Goal: Information Seeking & Learning: Learn about a topic

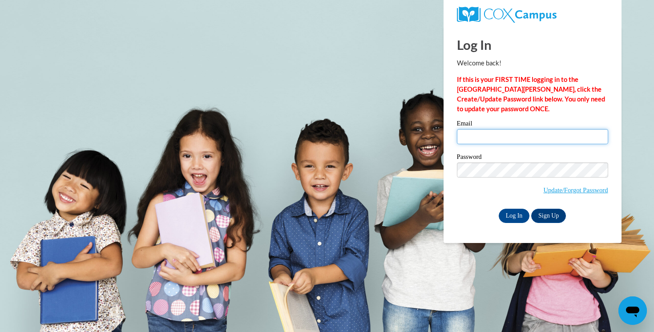
click at [495, 132] on input "Email" at bounding box center [532, 136] width 151 height 15
type input "morrissierra260@gmail.com"
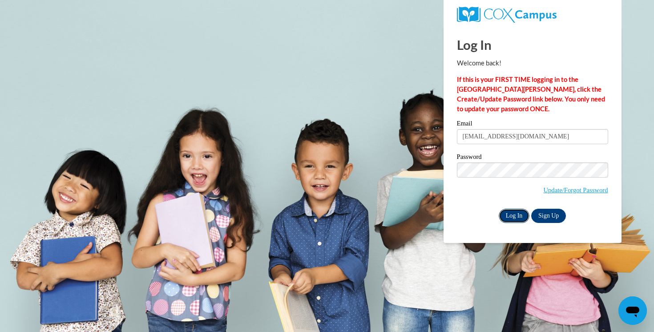
click at [515, 217] on input "Log In" at bounding box center [514, 216] width 31 height 14
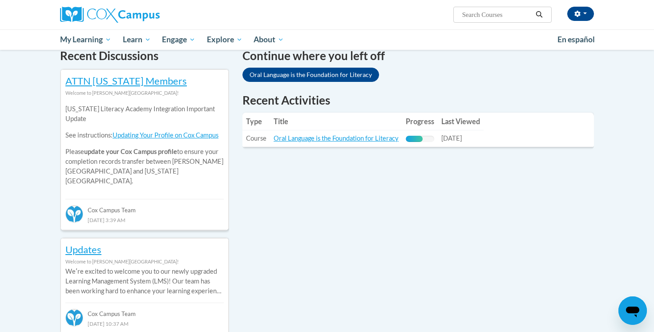
scroll to position [296, 0]
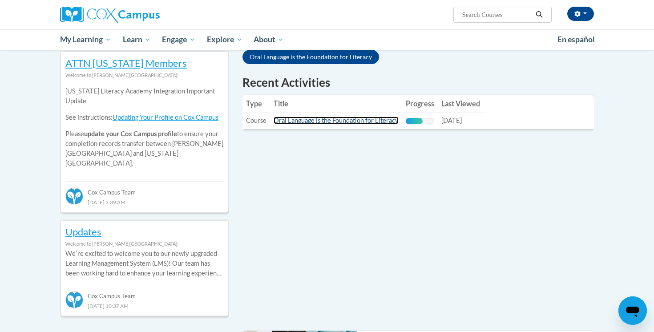
click at [292, 121] on link "Oral Language is the Foundation for Literacy" at bounding box center [336, 121] width 125 height 8
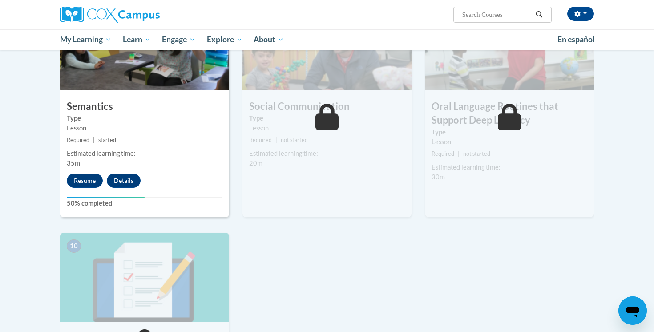
scroll to position [731, 0]
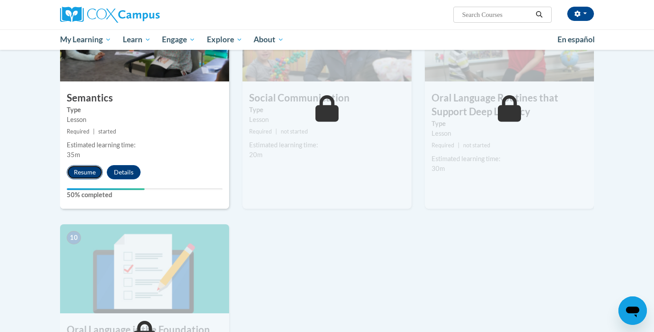
click at [80, 172] on button "Resume" at bounding box center [85, 172] width 36 height 14
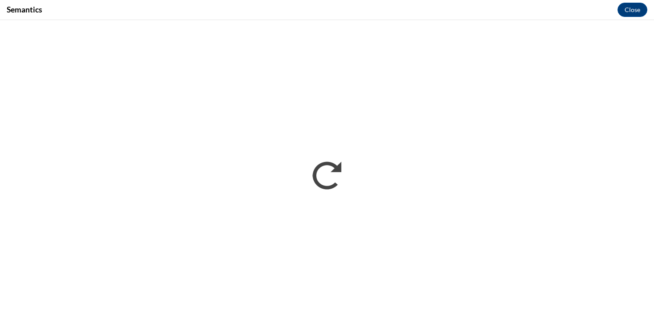
scroll to position [0, 0]
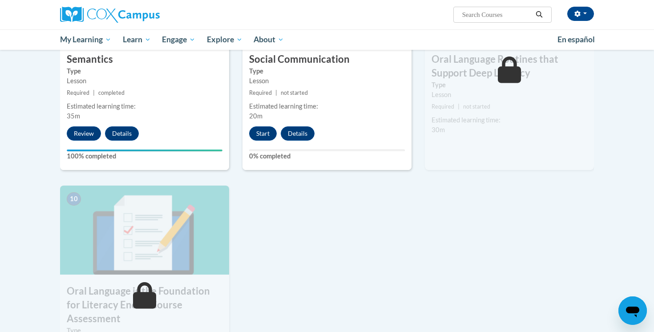
scroll to position [771, 0]
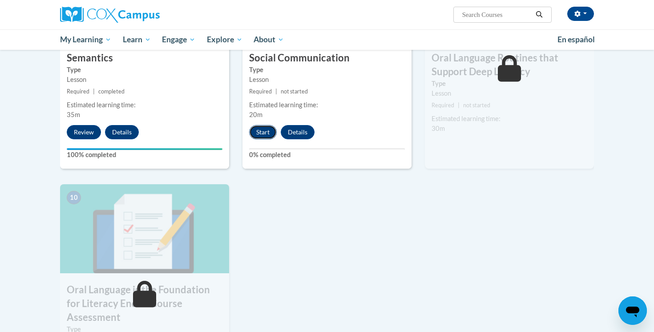
click at [259, 135] on button "Start" at bounding box center [263, 132] width 28 height 14
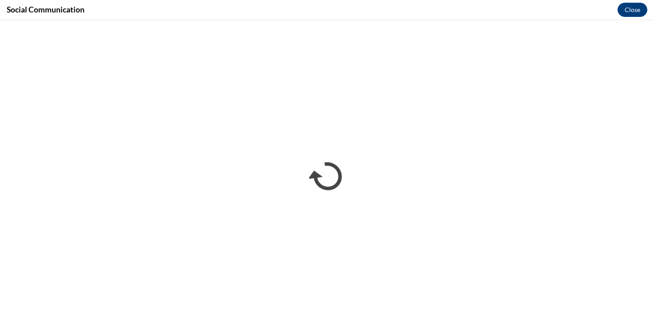
scroll to position [0, 0]
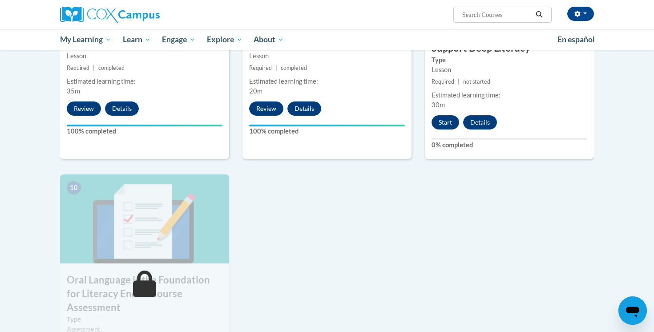
scroll to position [788, 0]
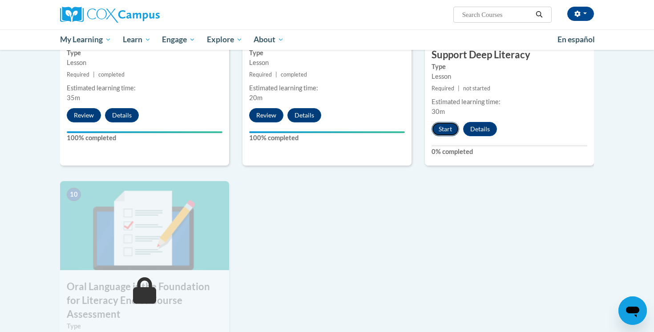
click at [446, 131] on button "Start" at bounding box center [446, 129] width 28 height 14
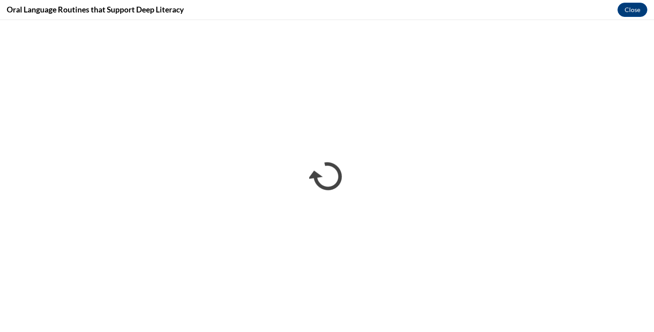
scroll to position [0, 0]
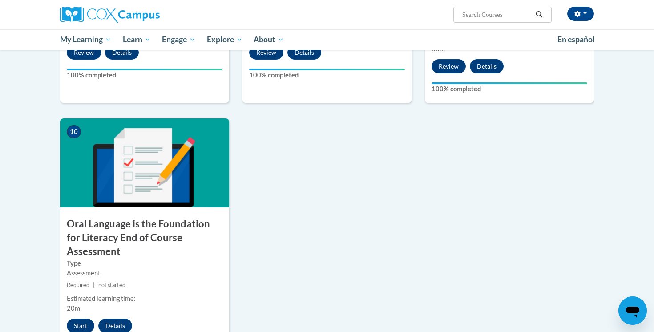
scroll to position [893, 0]
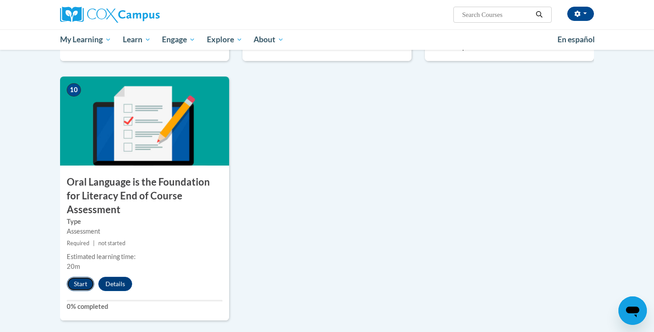
click at [77, 277] on button "Start" at bounding box center [81, 284] width 28 height 14
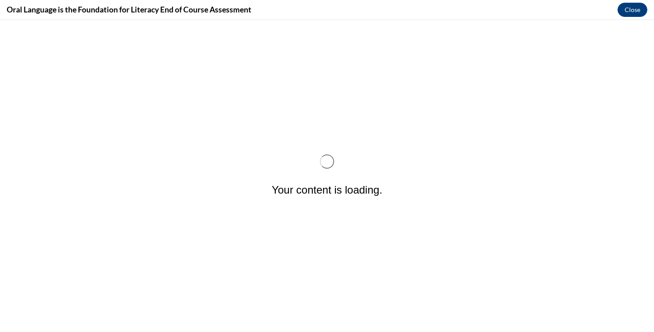
scroll to position [0, 0]
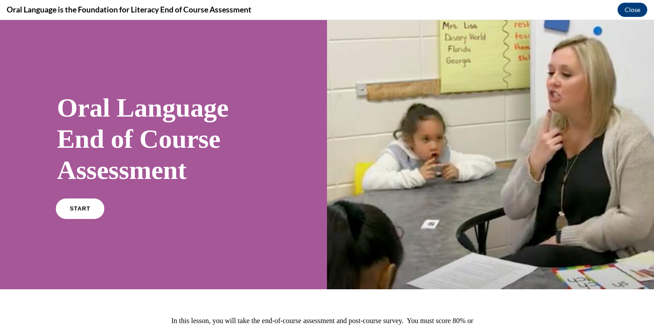
click at [76, 203] on link "START" at bounding box center [80, 209] width 49 height 20
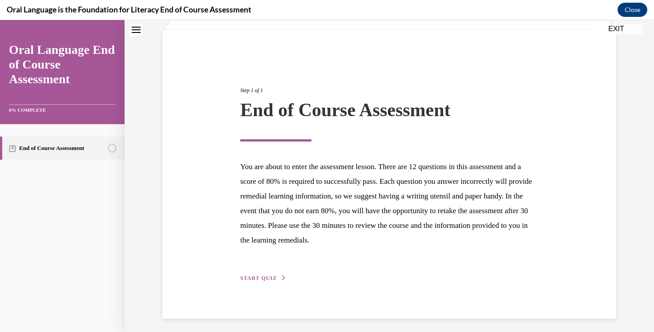
scroll to position [62, 0]
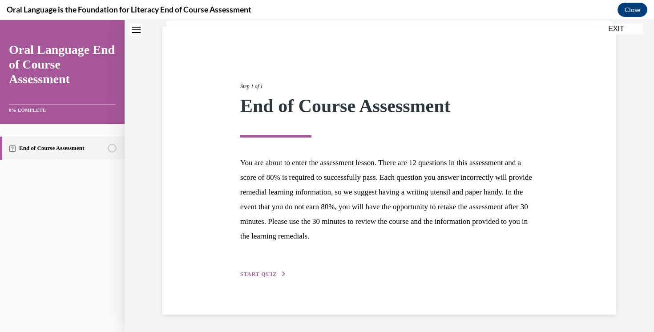
click at [260, 277] on span "START QUIZ" at bounding box center [258, 274] width 36 height 6
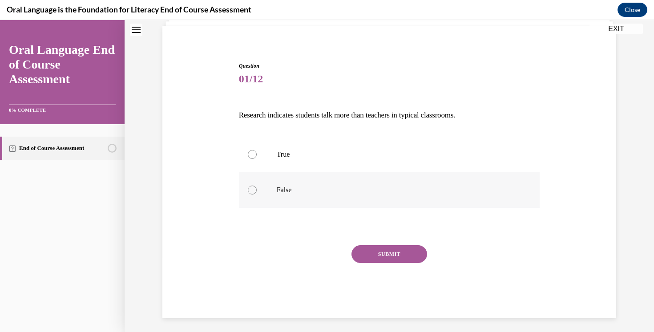
click at [269, 184] on label "False" at bounding box center [389, 190] width 301 height 36
click at [257, 186] on input "False" at bounding box center [252, 190] width 9 height 9
radio input "true"
click at [373, 251] on button "SUBMIT" at bounding box center [390, 254] width 76 height 18
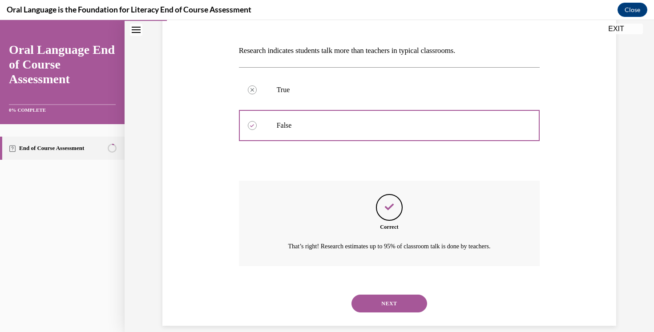
scroll to position [138, 0]
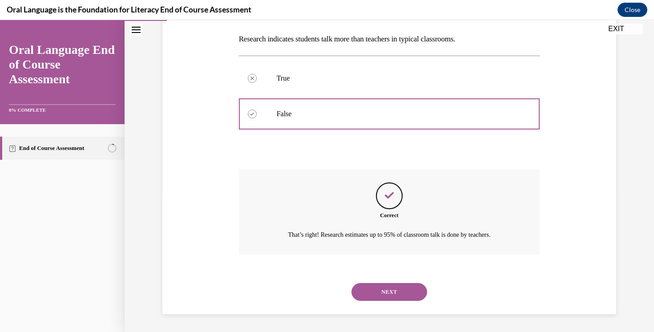
click at [376, 291] on button "NEXT" at bounding box center [390, 292] width 76 height 18
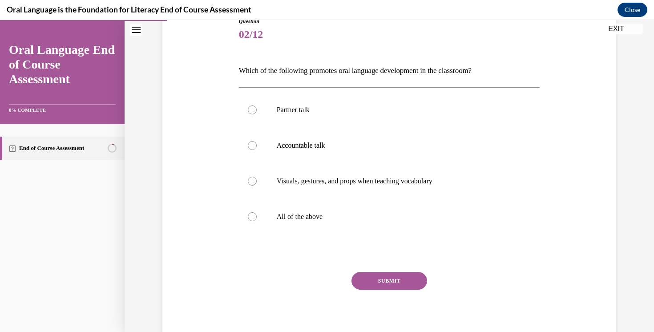
scroll to position [107, 0]
click at [360, 229] on label "All of the above" at bounding box center [389, 216] width 301 height 36
click at [257, 220] on input "All of the above" at bounding box center [252, 215] width 9 height 9
radio input "true"
click at [396, 285] on button "SUBMIT" at bounding box center [390, 280] width 76 height 18
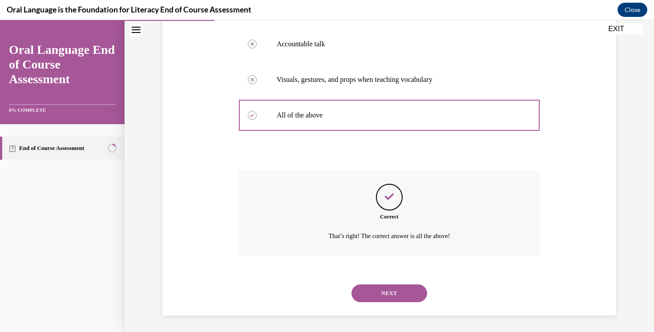
scroll to position [209, 0]
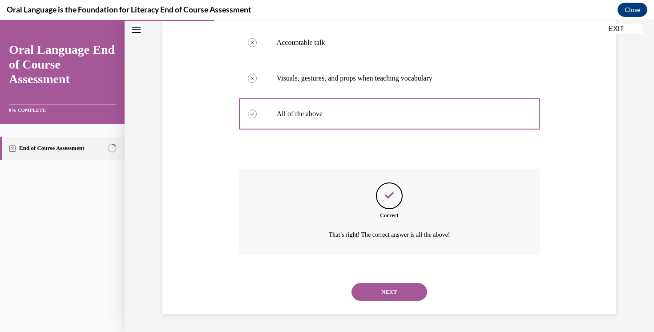
click at [393, 292] on button "NEXT" at bounding box center [390, 292] width 76 height 18
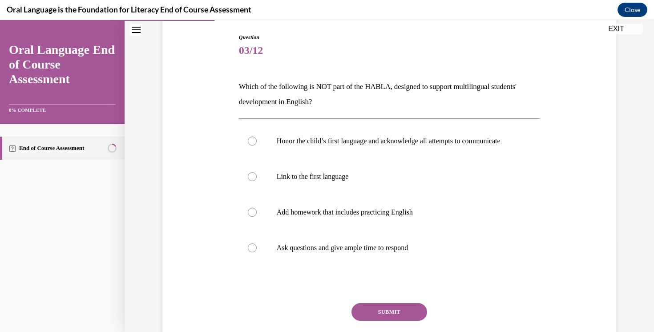
scroll to position [93, 0]
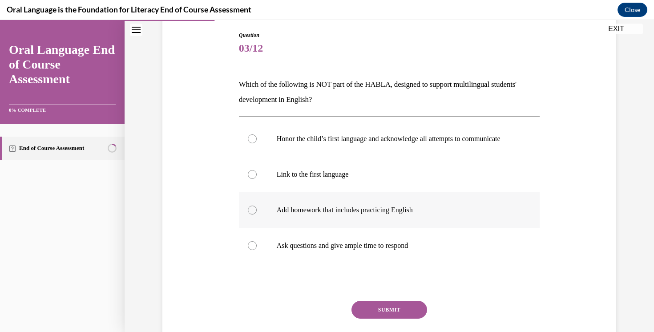
click at [394, 228] on label "Add homework that includes practicing English" at bounding box center [389, 210] width 301 height 36
click at [257, 215] on input "Add homework that includes practicing English" at bounding box center [252, 210] width 9 height 9
radio input "true"
click at [405, 319] on button "SUBMIT" at bounding box center [390, 310] width 76 height 18
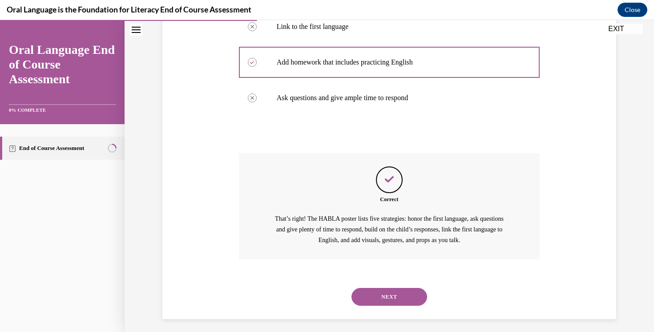
scroll to position [254, 0]
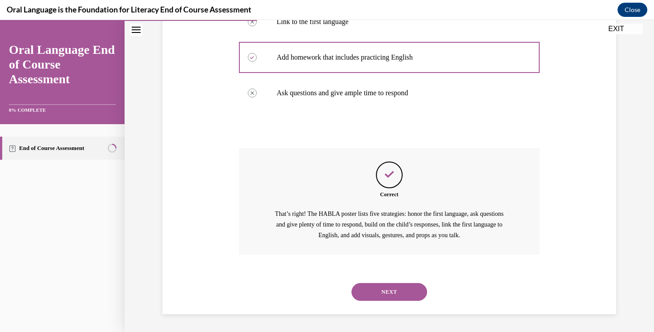
click at [408, 285] on button "NEXT" at bounding box center [390, 292] width 76 height 18
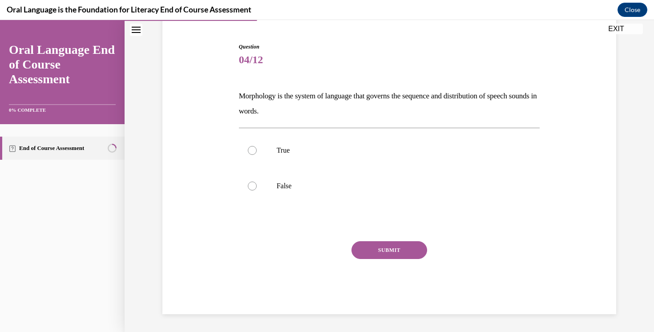
scroll to position [81, 0]
click at [370, 150] on p "True" at bounding box center [397, 150] width 241 height 9
click at [257, 150] on input "True" at bounding box center [252, 150] width 9 height 9
radio input "true"
click at [396, 247] on button "SUBMIT" at bounding box center [390, 250] width 76 height 18
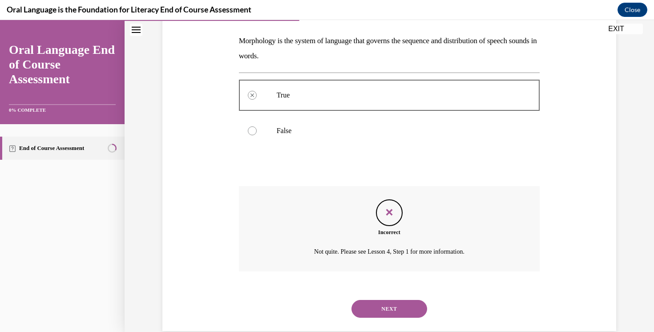
scroll to position [153, 0]
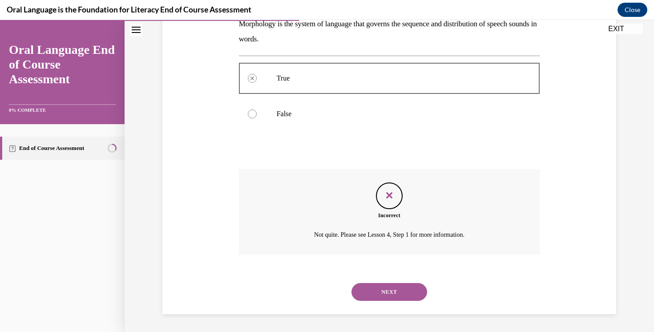
click at [393, 296] on button "NEXT" at bounding box center [390, 292] width 76 height 18
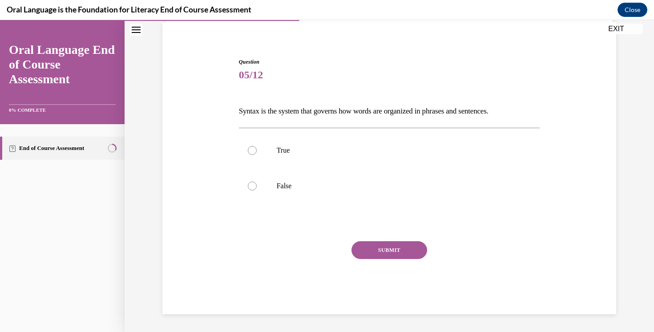
scroll to position [66, 0]
click at [312, 183] on p "False" at bounding box center [397, 186] width 241 height 9
click at [257, 183] on input "False" at bounding box center [252, 186] width 9 height 9
radio input "true"
click at [365, 259] on div "SUBMIT" at bounding box center [389, 263] width 301 height 45
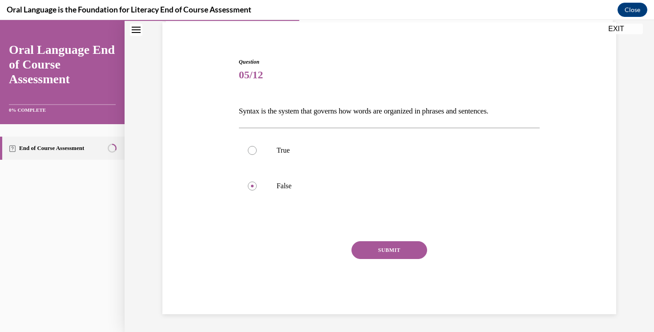
click at [374, 249] on button "SUBMIT" at bounding box center [390, 250] width 76 height 18
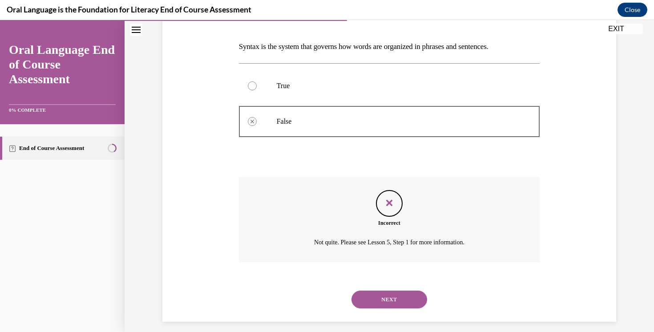
scroll to position [138, 0]
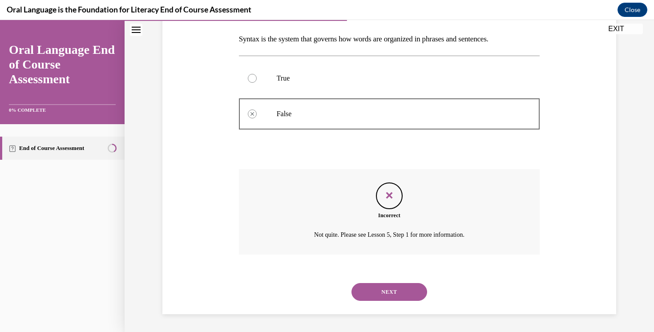
click at [403, 299] on button "NEXT" at bounding box center [390, 292] width 76 height 18
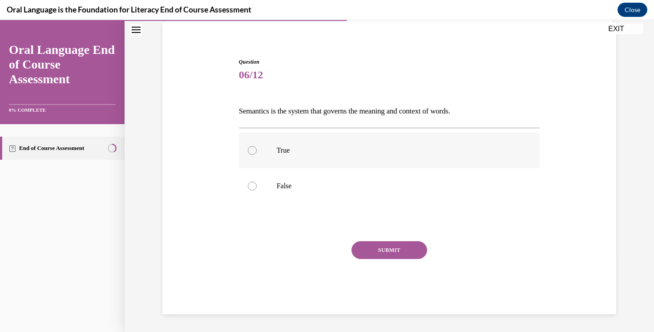
click at [323, 152] on p "True" at bounding box center [397, 150] width 241 height 9
click at [257, 152] on input "True" at bounding box center [252, 150] width 9 height 9
radio input "true"
click at [383, 252] on button "SUBMIT" at bounding box center [390, 250] width 76 height 18
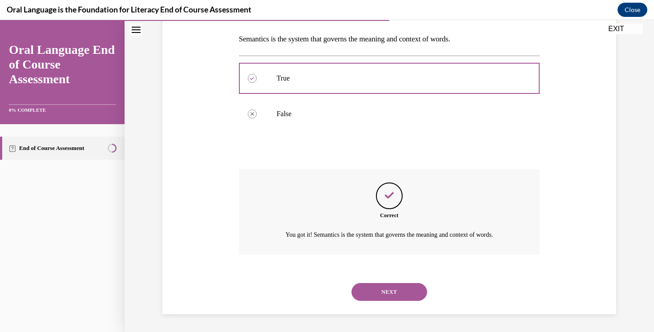
click at [405, 292] on button "NEXT" at bounding box center [390, 292] width 76 height 18
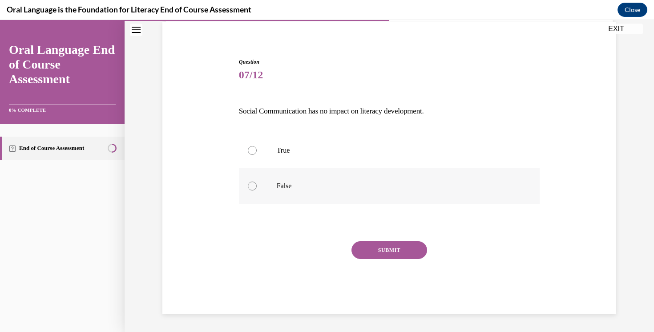
click at [364, 177] on label "False" at bounding box center [389, 186] width 301 height 36
click at [257, 182] on input "False" at bounding box center [252, 186] width 9 height 9
radio input "true"
click at [400, 255] on button "SUBMIT" at bounding box center [390, 250] width 76 height 18
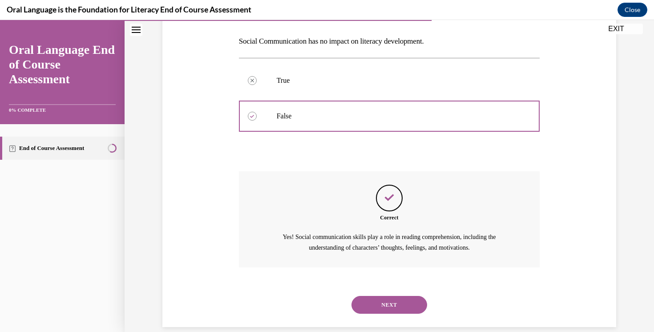
scroll to position [148, 0]
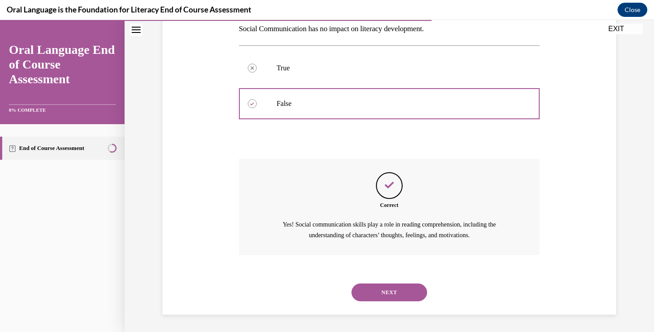
click at [402, 292] on button "NEXT" at bounding box center [390, 293] width 76 height 18
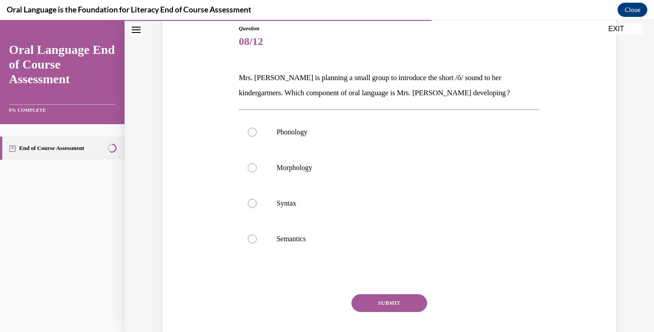
scroll to position [101, 0]
click at [398, 140] on label "Phonology" at bounding box center [389, 131] width 301 height 36
click at [257, 135] on input "Phonology" at bounding box center [252, 130] width 9 height 9
radio input "true"
click at [387, 299] on button "SUBMIT" at bounding box center [390, 302] width 76 height 18
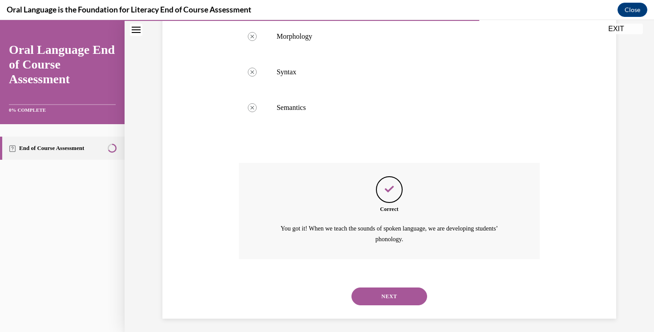
scroll to position [235, 0]
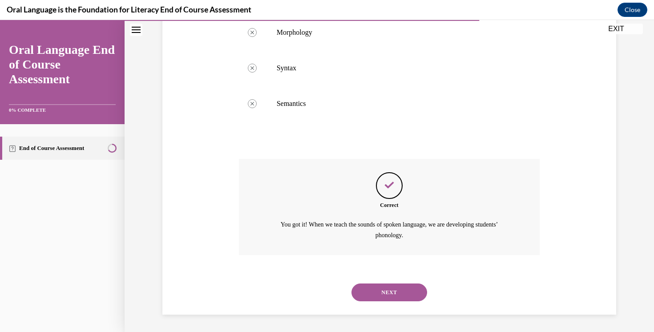
click at [391, 294] on button "NEXT" at bounding box center [390, 293] width 76 height 18
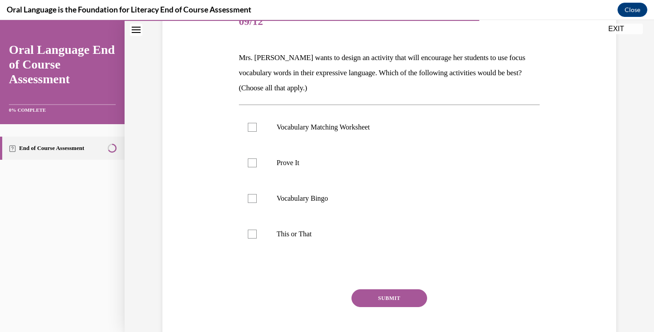
scroll to position [124, 0]
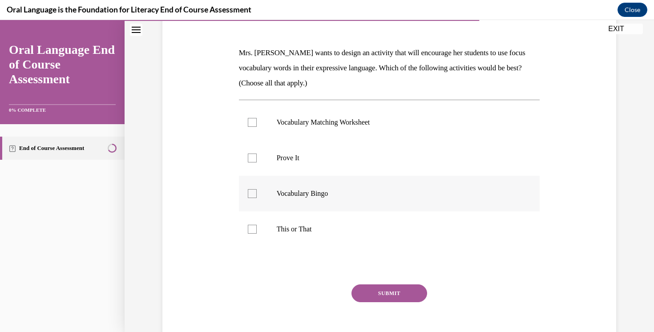
click at [362, 196] on p "Vocabulary Bingo" at bounding box center [397, 193] width 241 height 9
click at [257, 196] on input "Vocabulary Bingo" at bounding box center [252, 193] width 9 height 9
checkbox input "true"
click at [373, 121] on p "Vocabulary Matching Worksheet" at bounding box center [397, 122] width 241 height 9
click at [257, 121] on input "Vocabulary Matching Worksheet" at bounding box center [252, 122] width 9 height 9
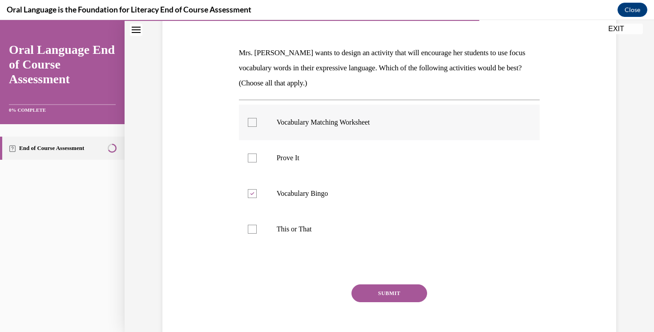
checkbox input "true"
click at [410, 289] on button "SUBMIT" at bounding box center [390, 293] width 76 height 18
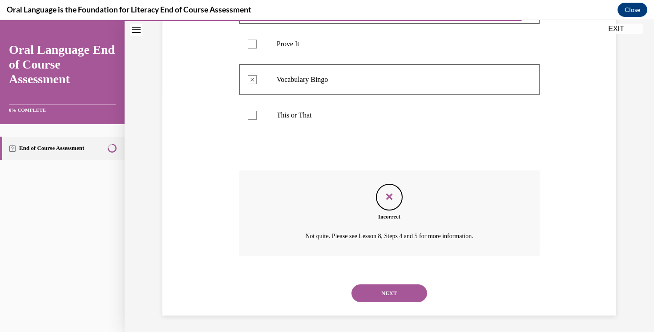
scroll to position [239, 0]
click at [408, 300] on button "NEXT" at bounding box center [390, 292] width 76 height 18
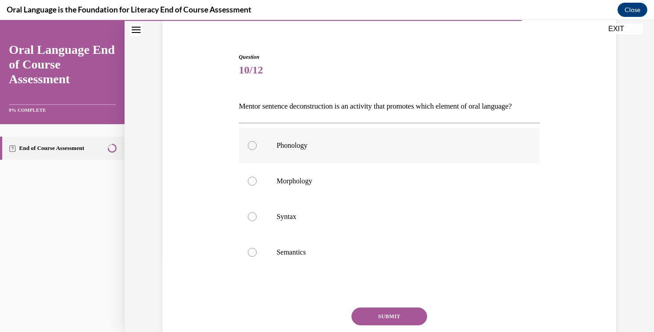
scroll to position [85, 0]
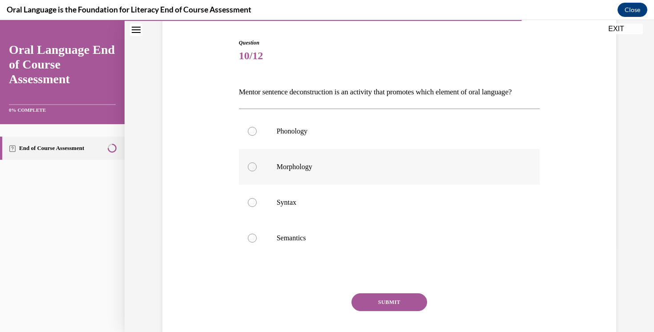
click at [385, 185] on label "Morphology" at bounding box center [389, 167] width 301 height 36
click at [257, 171] on input "Morphology" at bounding box center [252, 166] width 9 height 9
radio input "true"
click at [394, 311] on button "SUBMIT" at bounding box center [390, 302] width 76 height 18
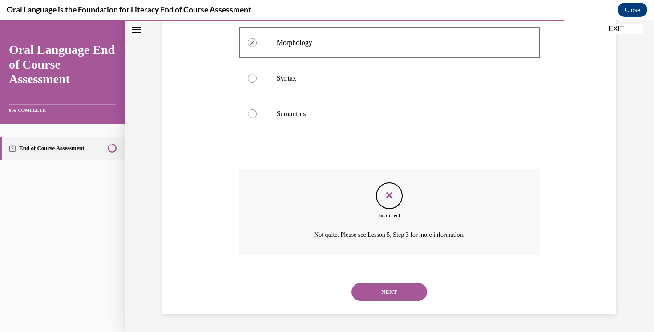
scroll to position [224, 0]
click at [389, 289] on button "NEXT" at bounding box center [390, 292] width 76 height 18
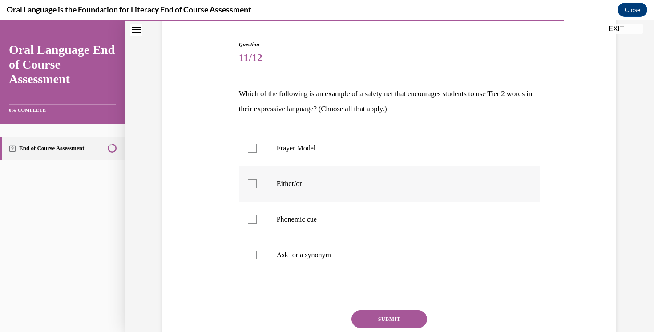
scroll to position [85, 0]
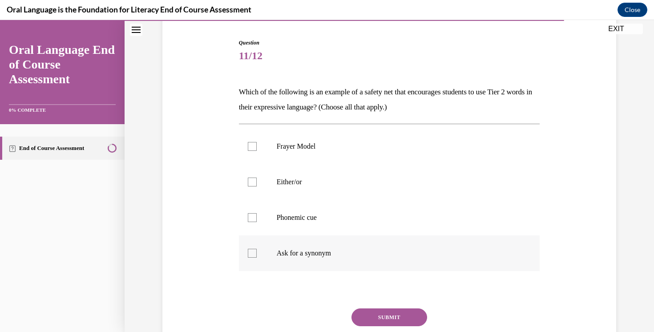
click at [367, 260] on label "Ask for a synonym" at bounding box center [389, 253] width 301 height 36
click at [257, 258] on input "Ask for a synonym" at bounding box center [252, 253] width 9 height 9
checkbox input "true"
click at [384, 315] on button "SUBMIT" at bounding box center [390, 317] width 76 height 18
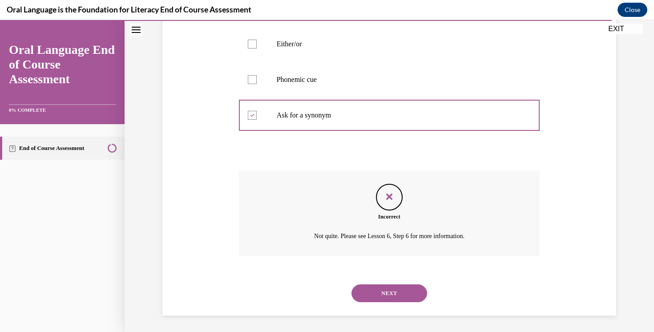
scroll to position [224, 0]
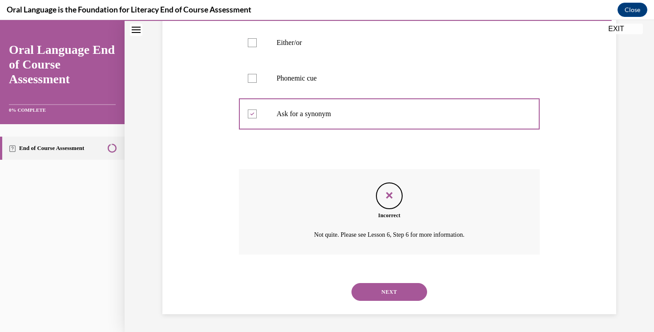
click at [386, 294] on button "NEXT" at bounding box center [390, 292] width 76 height 18
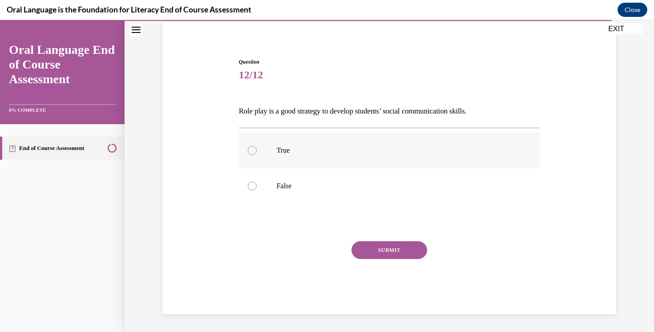
click at [333, 155] on label "True" at bounding box center [389, 151] width 301 height 36
click at [257, 155] on input "True" at bounding box center [252, 150] width 9 height 9
radio input "true"
click at [396, 248] on button "SUBMIT" at bounding box center [390, 250] width 76 height 18
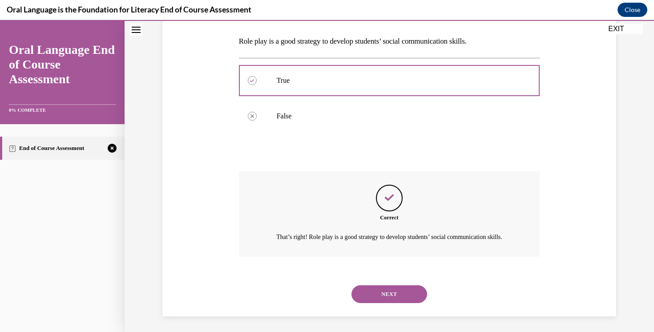
scroll to position [148, 0]
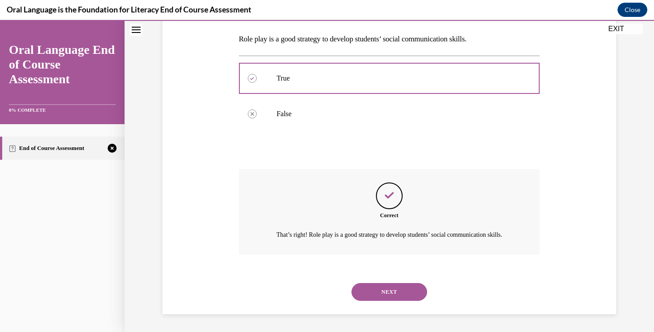
click at [397, 289] on button "NEXT" at bounding box center [390, 292] width 76 height 18
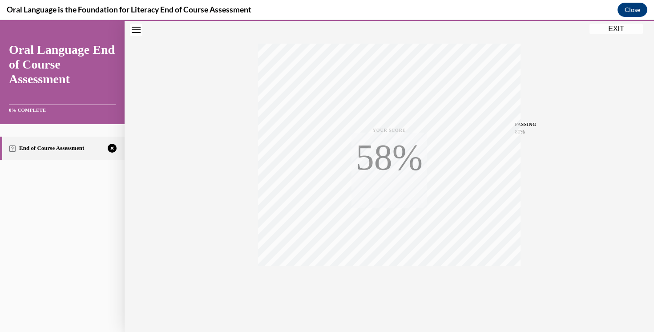
scroll to position [144, 0]
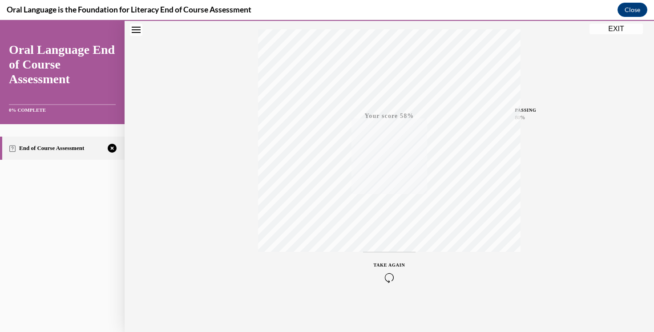
click at [389, 278] on icon "button" at bounding box center [390, 278] width 32 height 10
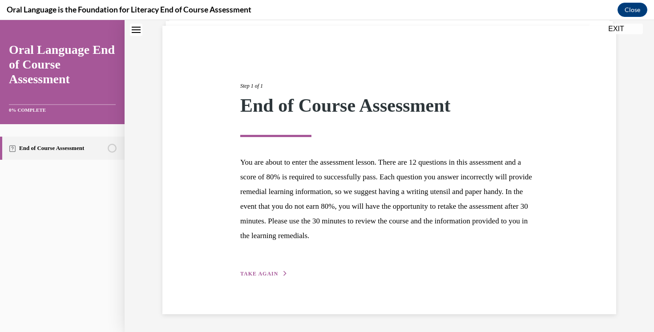
scroll to position [62, 0]
click at [262, 269] on div "Step 1 of 1 End of Course Assessment You are about to enter the assessment less…" at bounding box center [390, 170] width 312 height 217
click at [264, 276] on span "TAKE AGAIN" at bounding box center [259, 274] width 38 height 6
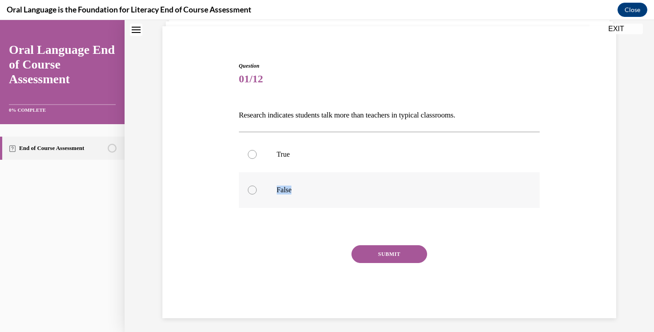
click at [301, 186] on p "False" at bounding box center [397, 190] width 241 height 9
click at [249, 188] on div at bounding box center [252, 190] width 9 height 9
click at [249, 188] on input "False" at bounding box center [252, 190] width 9 height 9
radio input "true"
click at [409, 262] on button "SUBMIT" at bounding box center [390, 254] width 76 height 18
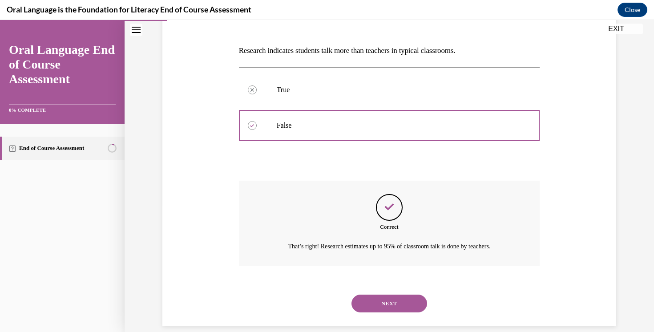
scroll to position [138, 0]
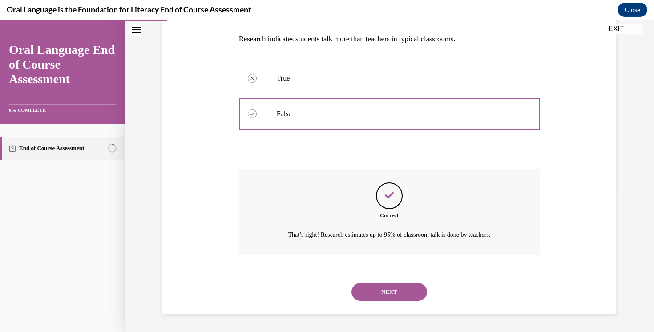
click at [399, 286] on button "NEXT" at bounding box center [390, 292] width 76 height 18
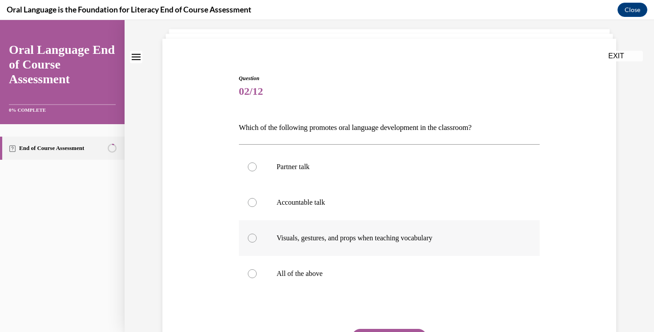
scroll to position [61, 0]
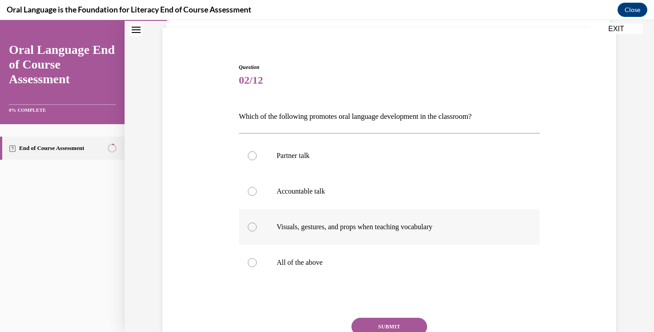
click at [399, 276] on label "All of the above" at bounding box center [389, 263] width 301 height 36
click at [257, 267] on input "All of the above" at bounding box center [252, 262] width 9 height 9
radio input "true"
click at [396, 321] on button "SUBMIT" at bounding box center [390, 327] width 76 height 18
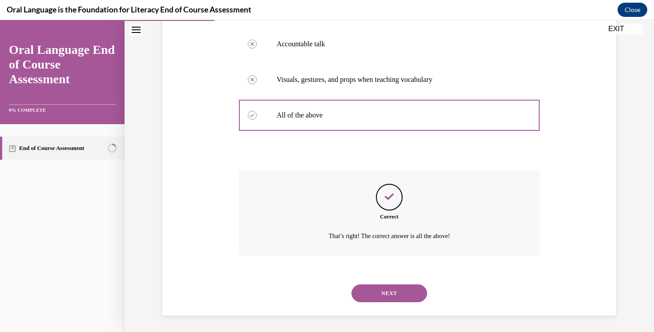
scroll to position [209, 0]
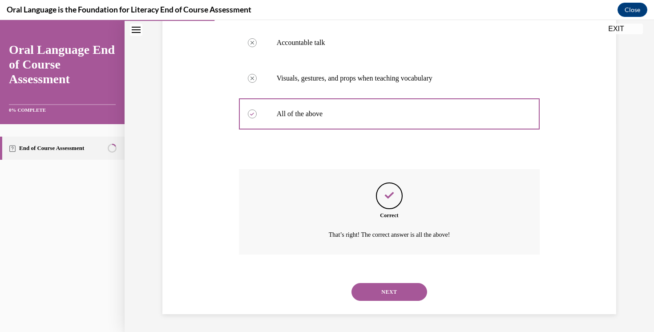
click at [394, 292] on button "NEXT" at bounding box center [390, 292] width 76 height 18
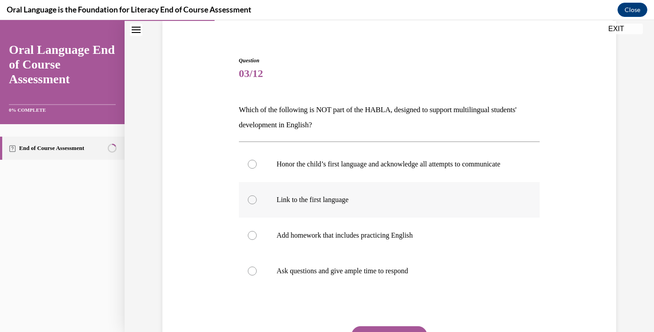
scroll to position [71, 0]
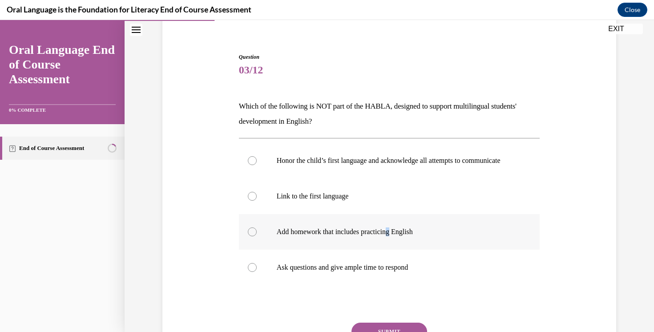
click at [397, 236] on p "Add homework that includes practicing English" at bounding box center [397, 231] width 241 height 9
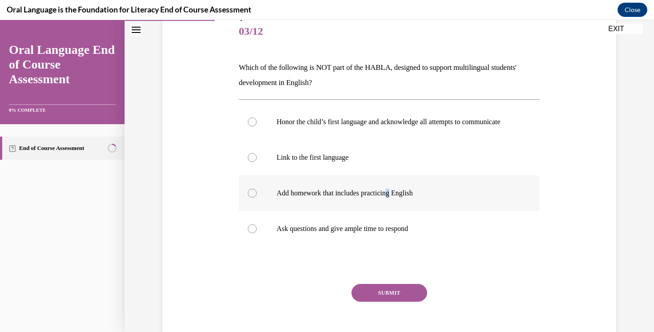
scroll to position [110, 0]
click at [256, 197] on label "Add homework that includes practicing English" at bounding box center [389, 192] width 301 height 36
click at [256, 197] on input "Add homework that includes practicing English" at bounding box center [252, 192] width 9 height 9
radio input "true"
click at [376, 295] on button "SUBMIT" at bounding box center [390, 292] width 76 height 18
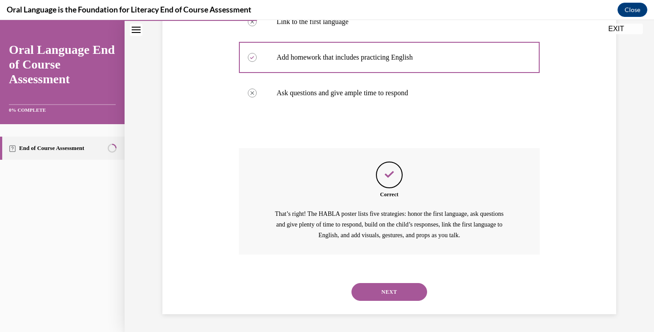
scroll to position [254, 0]
click at [378, 295] on button "NEXT" at bounding box center [390, 292] width 76 height 18
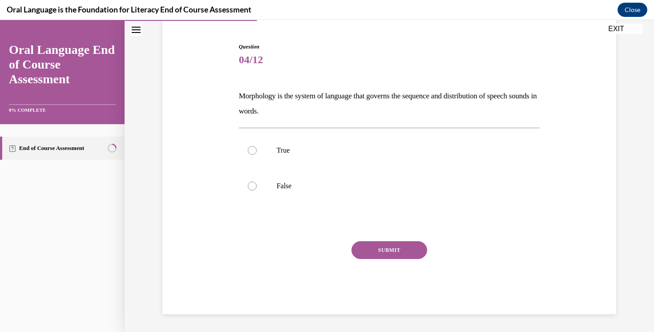
scroll to position [81, 0]
click at [333, 142] on label "True" at bounding box center [389, 151] width 301 height 36
click at [257, 146] on input "True" at bounding box center [252, 150] width 9 height 9
radio input "true"
click at [394, 253] on button "SUBMIT" at bounding box center [390, 250] width 76 height 18
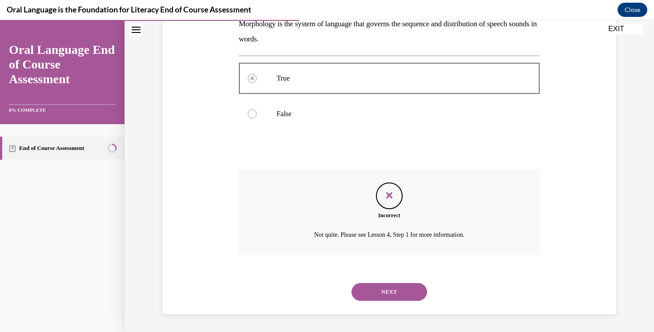
click at [388, 285] on button "NEXT" at bounding box center [390, 292] width 76 height 18
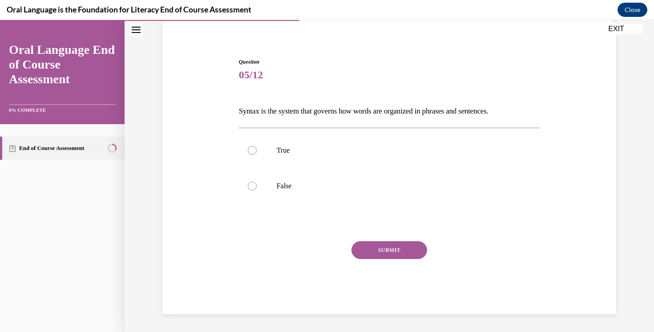
scroll to position [66, 0]
click at [259, 156] on label "True" at bounding box center [389, 151] width 301 height 36
click at [257, 155] on input "True" at bounding box center [252, 150] width 9 height 9
radio input "true"
click at [387, 253] on button "SUBMIT" at bounding box center [390, 250] width 76 height 18
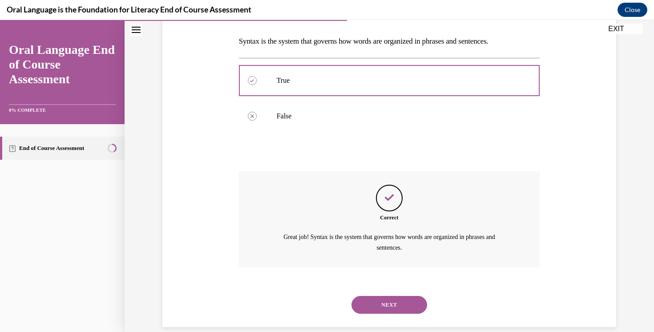
scroll to position [148, 0]
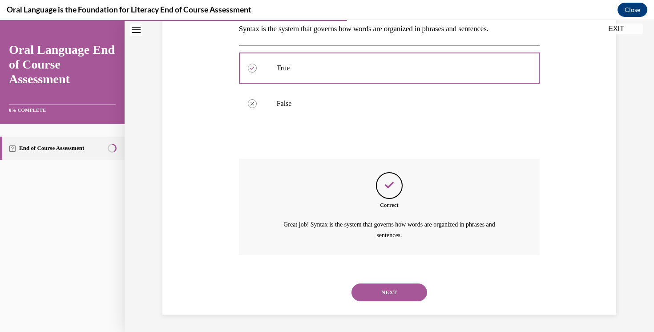
click at [394, 291] on button "NEXT" at bounding box center [390, 293] width 76 height 18
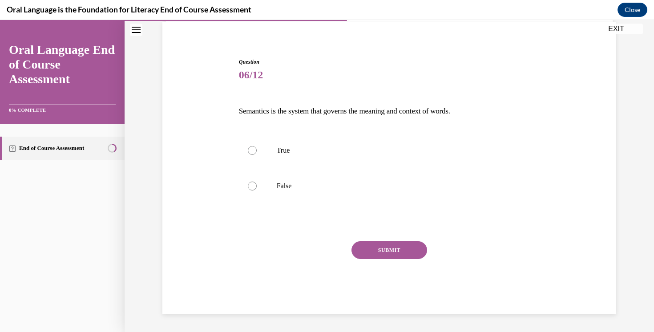
scroll to position [66, 0]
click at [268, 161] on label "True" at bounding box center [389, 151] width 301 height 36
click at [257, 155] on input "True" at bounding box center [252, 150] width 9 height 9
radio input "true"
click at [385, 246] on button "SUBMIT" at bounding box center [390, 250] width 76 height 18
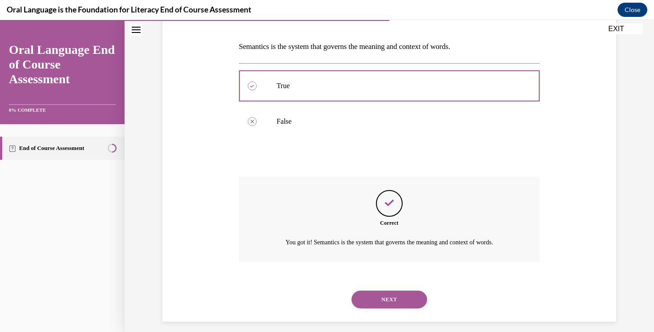
scroll to position [138, 0]
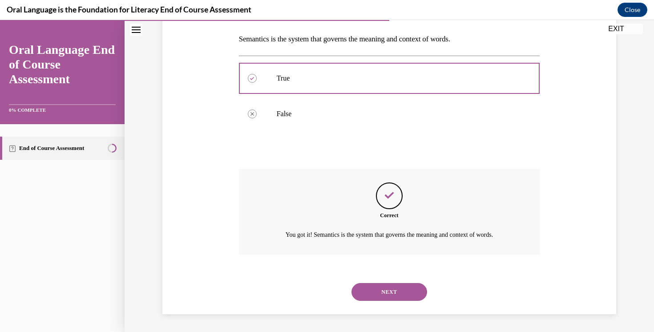
click at [391, 285] on button "NEXT" at bounding box center [390, 292] width 76 height 18
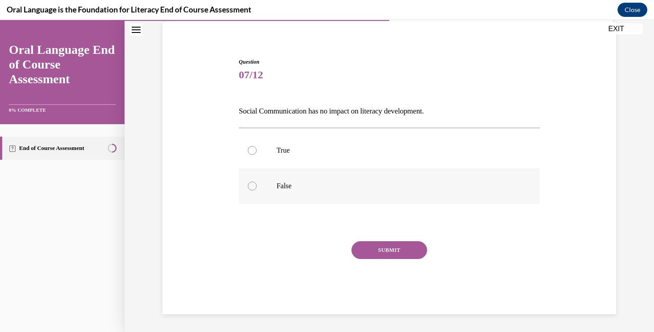
click at [324, 190] on p "False" at bounding box center [397, 186] width 241 height 9
click at [257, 190] on input "False" at bounding box center [252, 186] width 9 height 9
radio input "true"
click at [393, 249] on button "SUBMIT" at bounding box center [390, 250] width 76 height 18
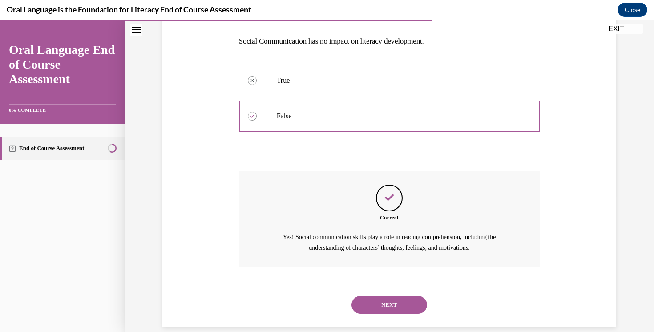
scroll to position [148, 0]
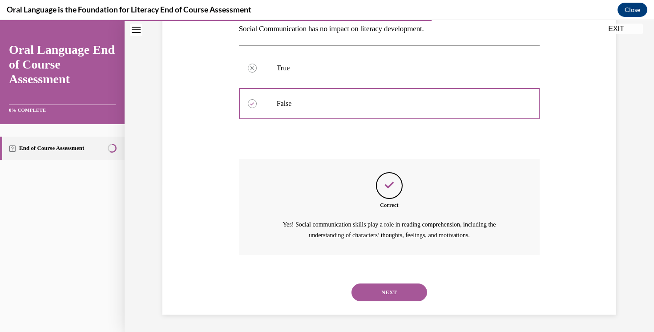
click at [393, 297] on button "NEXT" at bounding box center [390, 293] width 76 height 18
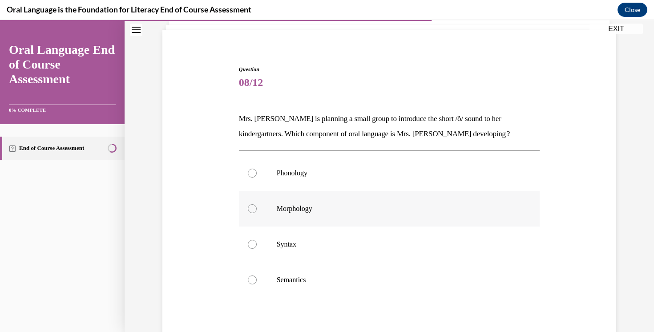
scroll to position [76, 0]
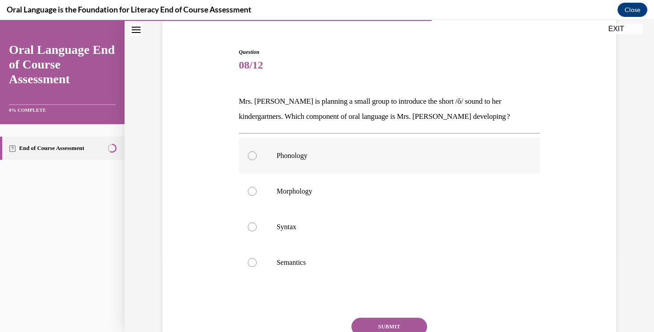
click at [352, 155] on p "Phonology" at bounding box center [397, 155] width 241 height 9
click at [257, 155] on input "Phonology" at bounding box center [252, 155] width 9 height 9
radio input "true"
click at [396, 325] on button "SUBMIT" at bounding box center [390, 327] width 76 height 18
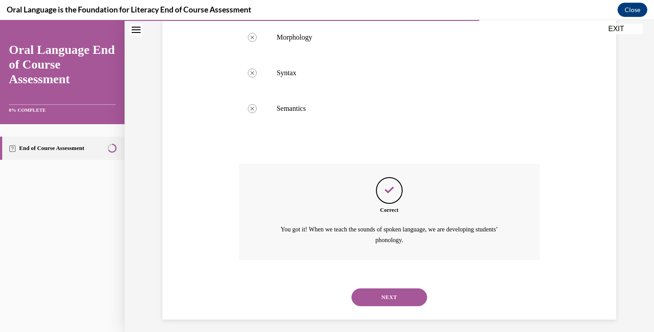
scroll to position [235, 0]
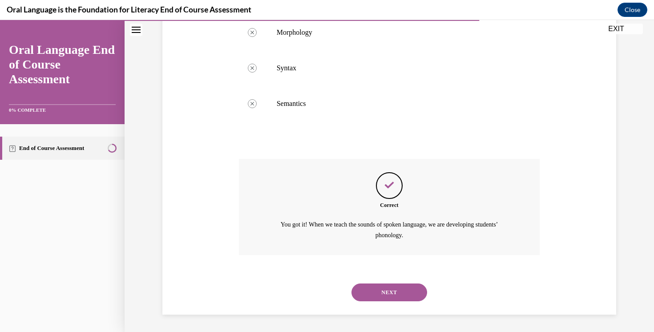
click at [410, 294] on button "NEXT" at bounding box center [390, 293] width 76 height 18
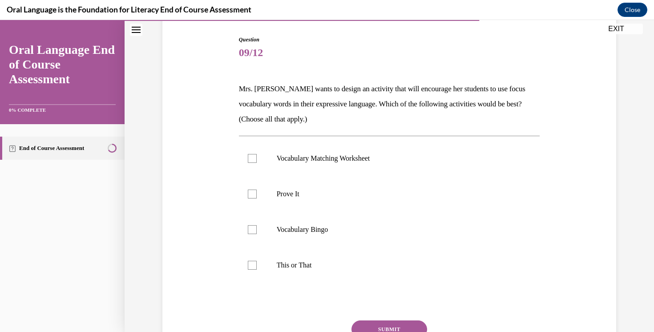
scroll to position [93, 0]
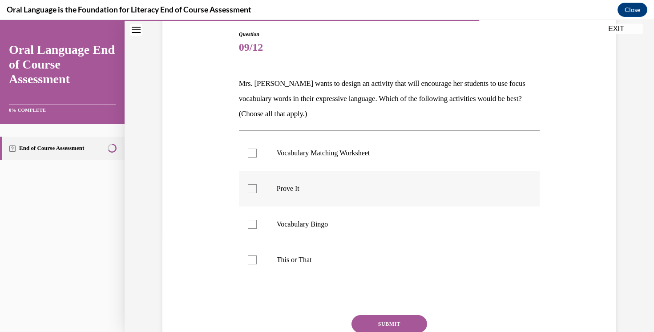
click at [403, 190] on p "Prove It" at bounding box center [397, 188] width 241 height 9
click at [257, 190] on input "Prove It" at bounding box center [252, 188] width 9 height 9
checkbox input "true"
click at [389, 253] on label "This or That" at bounding box center [389, 260] width 301 height 36
click at [257, 255] on input "This or That" at bounding box center [252, 259] width 9 height 9
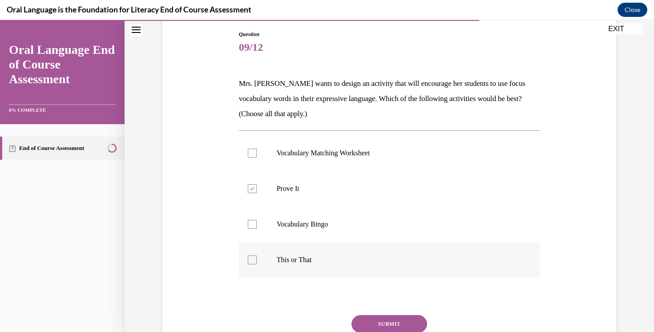
checkbox input "true"
click at [385, 321] on button "SUBMIT" at bounding box center [390, 324] width 76 height 18
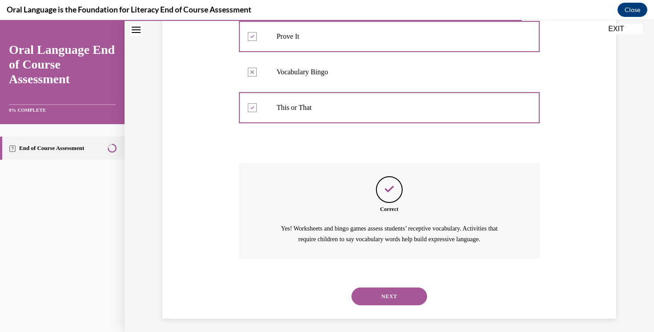
scroll to position [250, 0]
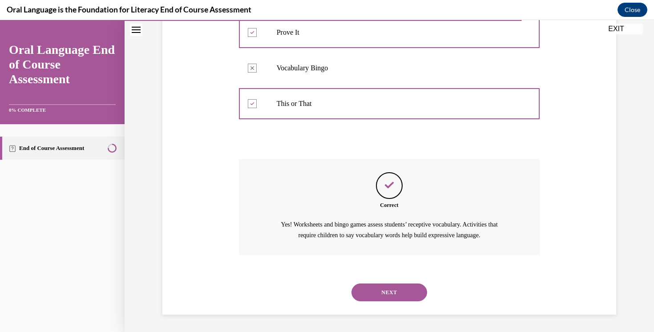
click at [400, 292] on button "NEXT" at bounding box center [390, 293] width 76 height 18
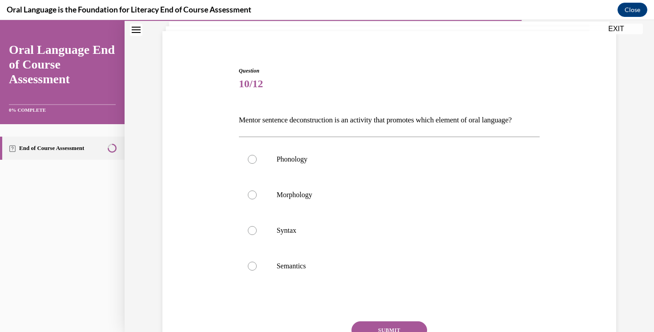
scroll to position [60, 0]
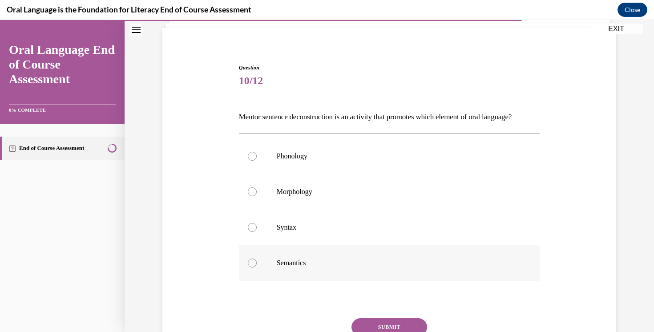
click at [385, 281] on label "Semantics" at bounding box center [389, 263] width 301 height 36
click at [257, 268] on input "Semantics" at bounding box center [252, 263] width 9 height 9
radio input "true"
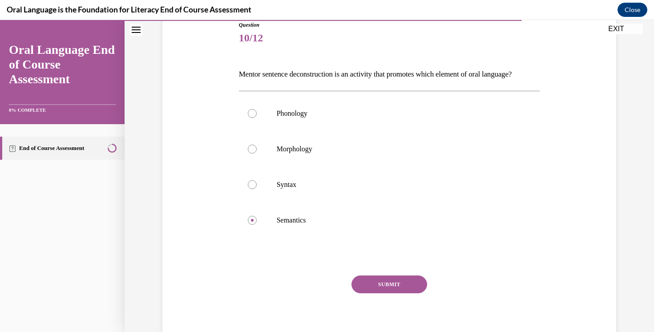
click at [404, 293] on button "SUBMIT" at bounding box center [390, 285] width 76 height 18
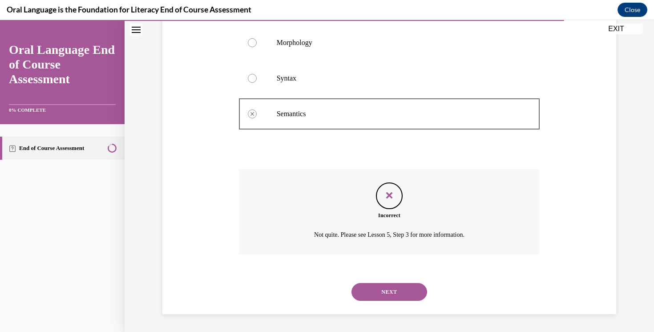
scroll to position [224, 0]
click at [394, 292] on button "NEXT" at bounding box center [390, 292] width 76 height 18
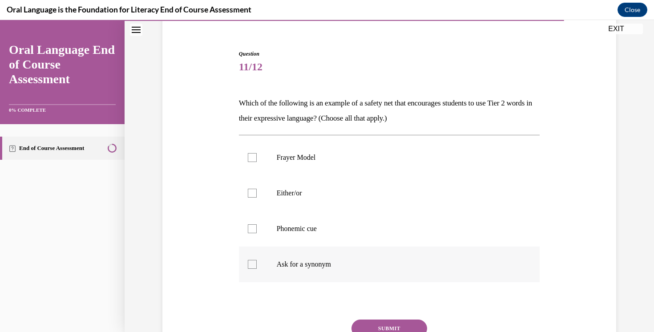
scroll to position [81, 0]
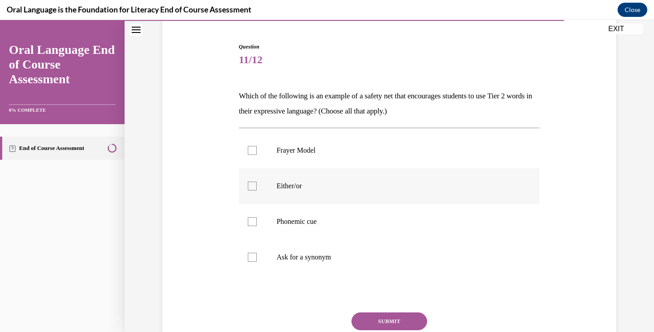
click at [336, 182] on p "Either/or" at bounding box center [397, 186] width 241 height 9
click at [257, 182] on input "Either/or" at bounding box center [252, 186] width 9 height 9
checkbox input "true"
click at [371, 322] on button "SUBMIT" at bounding box center [390, 321] width 76 height 18
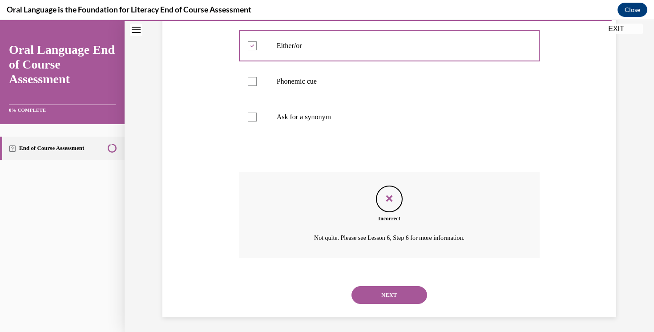
scroll to position [224, 0]
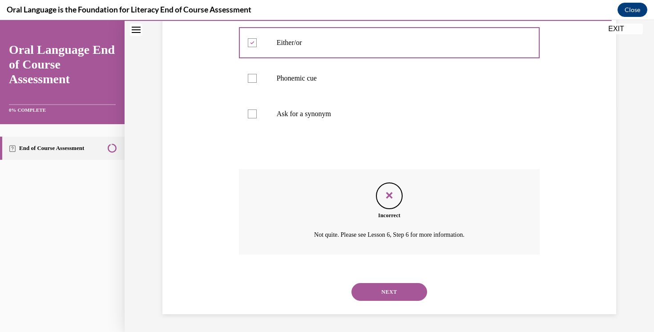
click at [401, 298] on button "NEXT" at bounding box center [390, 292] width 76 height 18
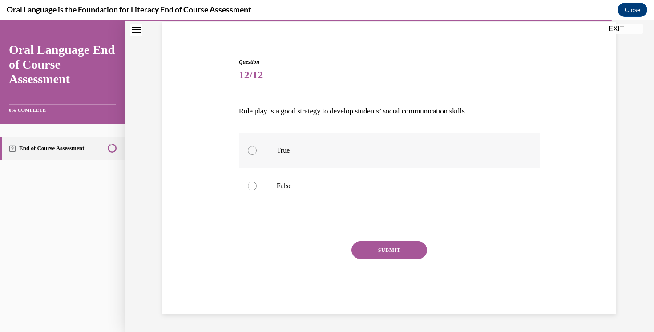
click at [328, 141] on label "True" at bounding box center [389, 151] width 301 height 36
click at [257, 146] on input "True" at bounding box center [252, 150] width 9 height 9
radio input "true"
click at [403, 249] on button "SUBMIT" at bounding box center [390, 250] width 76 height 18
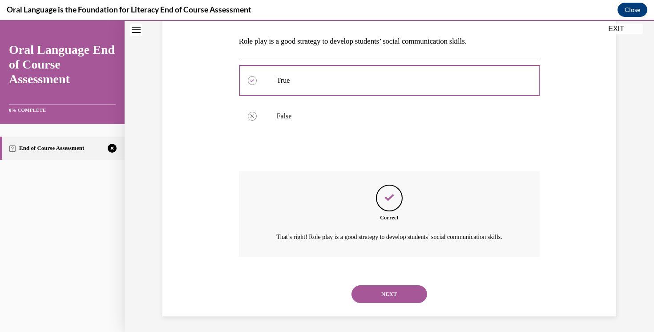
scroll to position [148, 0]
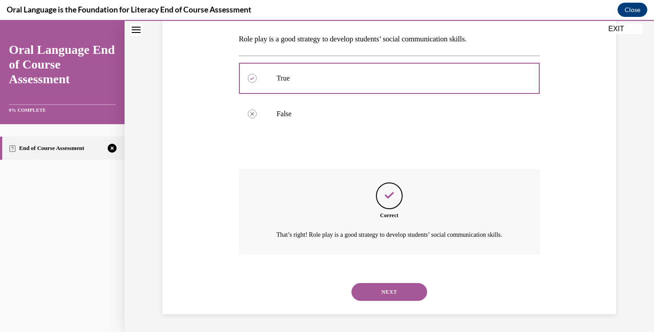
click at [408, 292] on button "NEXT" at bounding box center [390, 292] width 76 height 18
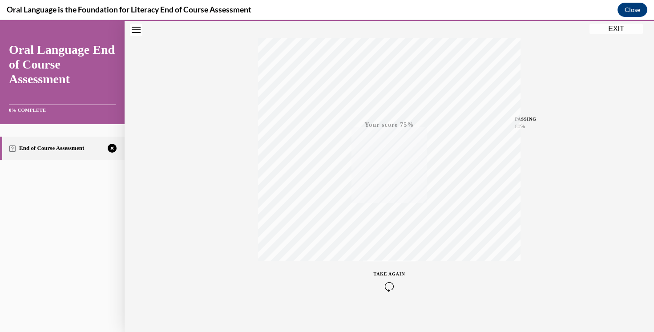
scroll to position [144, 0]
click at [386, 279] on icon "button" at bounding box center [390, 278] width 32 height 10
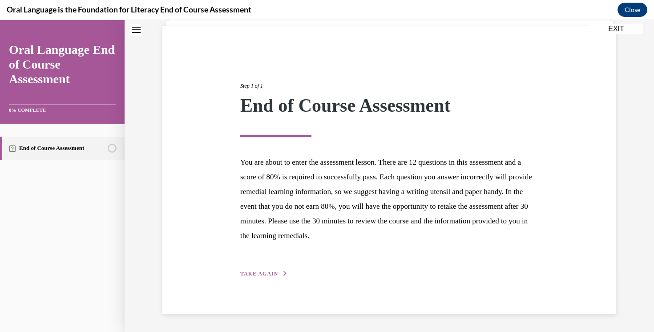
scroll to position [62, 0]
click at [260, 273] on span "TAKE AGAIN" at bounding box center [259, 274] width 38 height 6
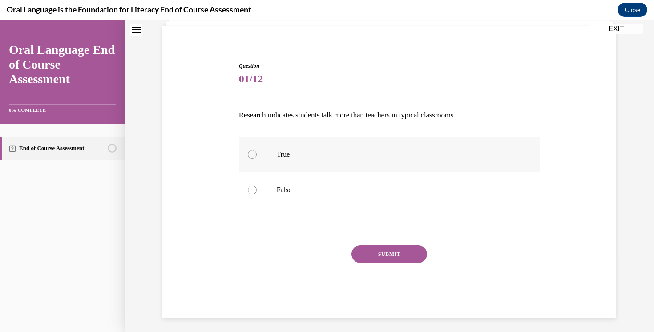
click at [282, 165] on label "True" at bounding box center [389, 155] width 301 height 36
click at [257, 159] on input "True" at bounding box center [252, 154] width 9 height 9
radio input "true"
click at [321, 203] on label "False" at bounding box center [389, 190] width 301 height 36
click at [257, 195] on input "False" at bounding box center [252, 190] width 9 height 9
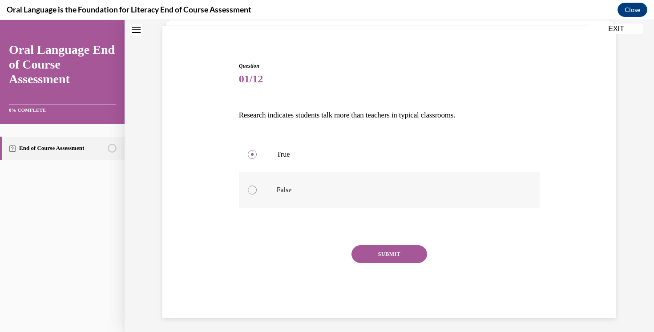
radio input "true"
click at [395, 253] on button "SUBMIT" at bounding box center [390, 254] width 76 height 18
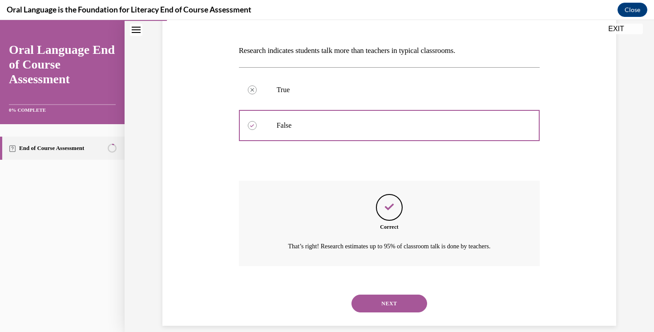
scroll to position [138, 0]
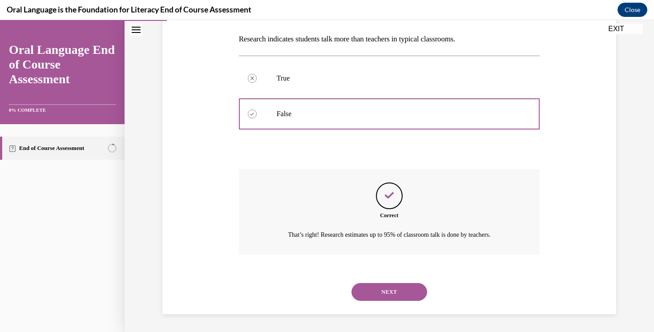
click at [389, 296] on button "NEXT" at bounding box center [390, 292] width 76 height 18
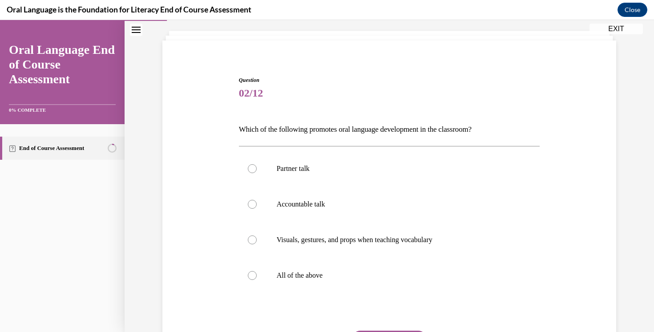
scroll to position [51, 0]
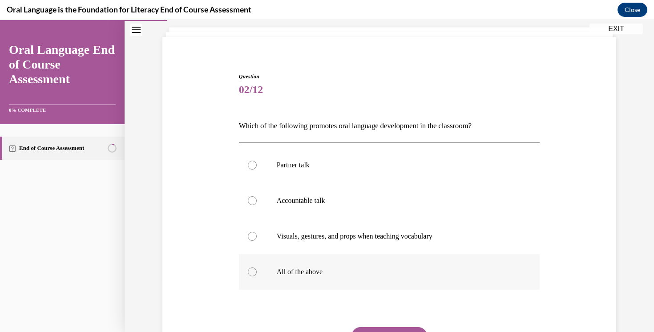
click at [312, 279] on label "All of the above" at bounding box center [389, 272] width 301 height 36
click at [257, 276] on input "All of the above" at bounding box center [252, 272] width 9 height 9
radio input "true"
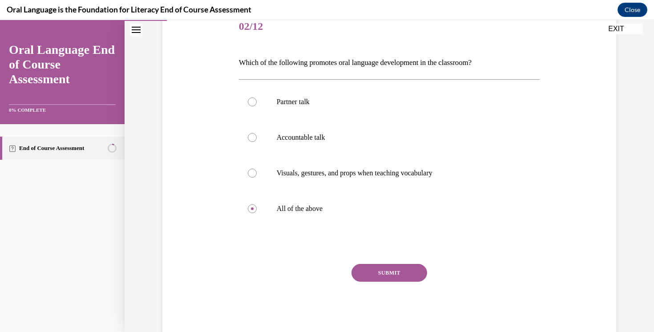
click at [411, 272] on button "SUBMIT" at bounding box center [390, 273] width 76 height 18
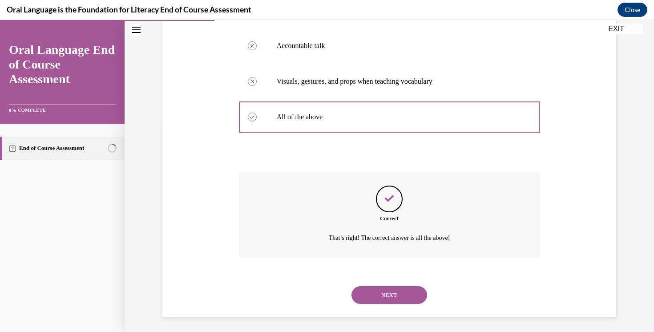
scroll to position [209, 0]
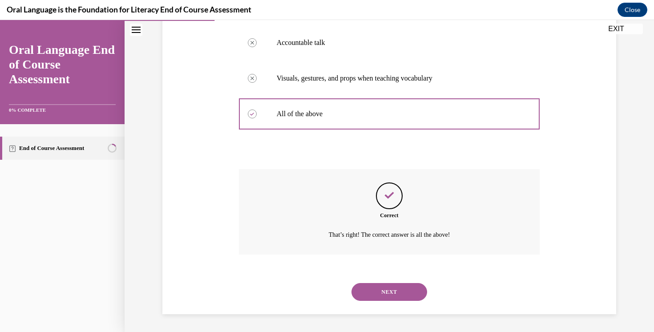
click at [391, 289] on button "NEXT" at bounding box center [390, 292] width 76 height 18
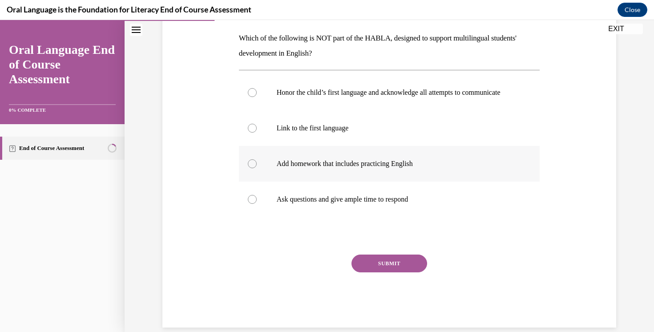
scroll to position [140, 0]
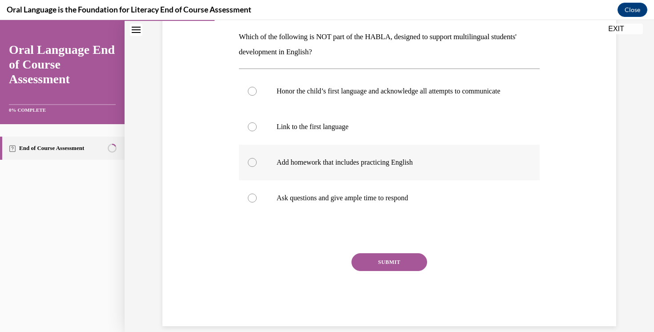
click at [381, 160] on label "Add homework that includes practicing English" at bounding box center [389, 163] width 301 height 36
click at [257, 160] on input "Add homework that includes practicing English" at bounding box center [252, 162] width 9 height 9
radio input "true"
click at [399, 271] on button "SUBMIT" at bounding box center [390, 262] width 76 height 18
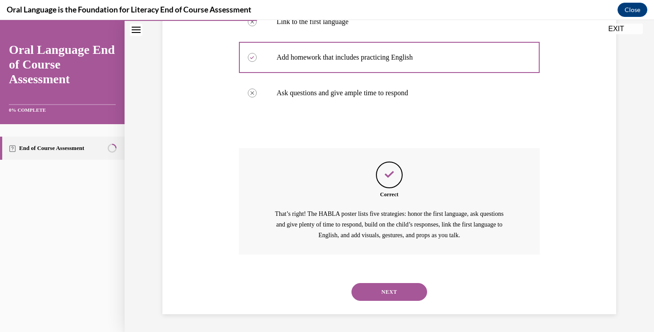
click at [397, 294] on button "NEXT" at bounding box center [390, 292] width 76 height 18
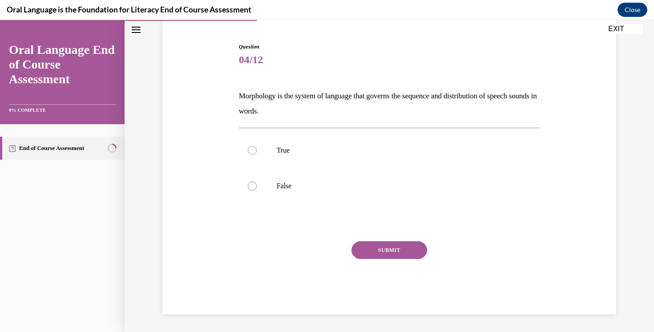
scroll to position [81, 0]
click at [303, 171] on label "False" at bounding box center [389, 186] width 301 height 36
click at [257, 182] on input "False" at bounding box center [252, 186] width 9 height 9
radio input "true"
click at [383, 255] on button "SUBMIT" at bounding box center [390, 250] width 76 height 18
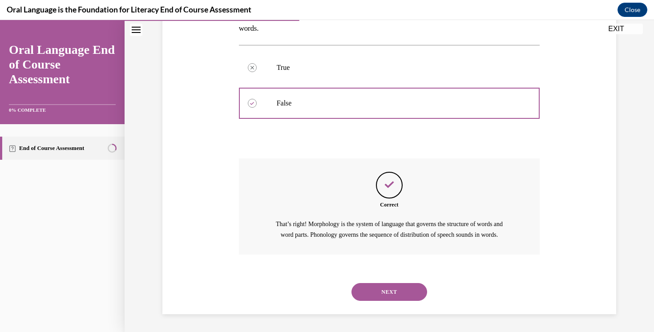
click at [401, 294] on button "NEXT" at bounding box center [390, 292] width 76 height 18
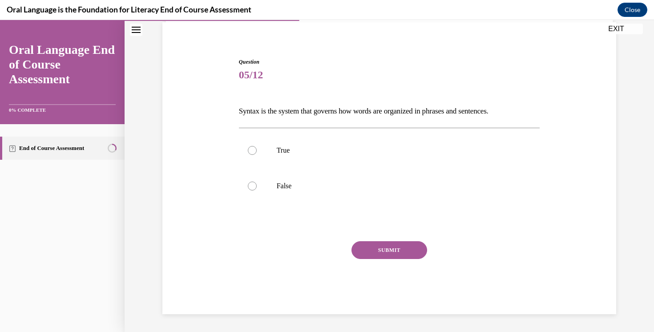
scroll to position [66, 0]
click at [282, 143] on label "True" at bounding box center [389, 151] width 301 height 36
click at [257, 146] on input "True" at bounding box center [252, 150] width 9 height 9
radio input "true"
click at [385, 250] on button "SUBMIT" at bounding box center [390, 250] width 76 height 18
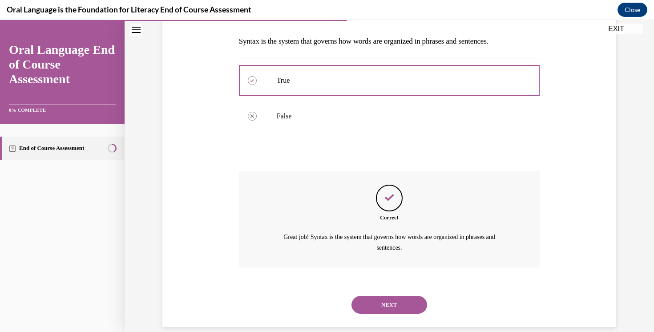
scroll to position [148, 0]
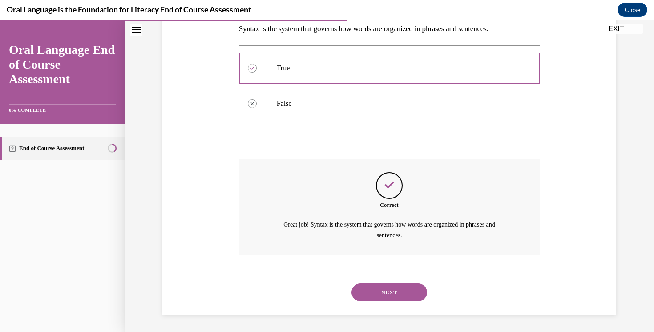
click at [396, 295] on button "NEXT" at bounding box center [390, 293] width 76 height 18
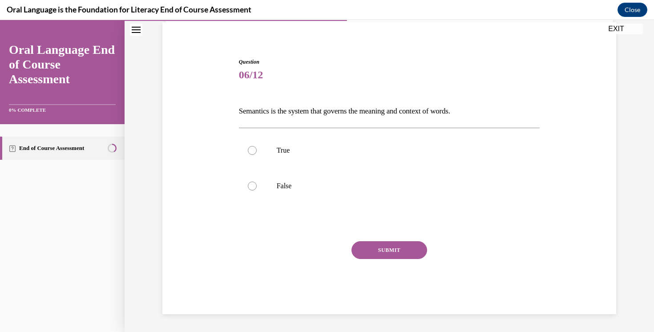
scroll to position [66, 0]
click at [296, 158] on label "True" at bounding box center [389, 151] width 301 height 36
click at [257, 155] on input "True" at bounding box center [252, 150] width 9 height 9
radio input "true"
click at [382, 249] on button "SUBMIT" at bounding box center [390, 250] width 76 height 18
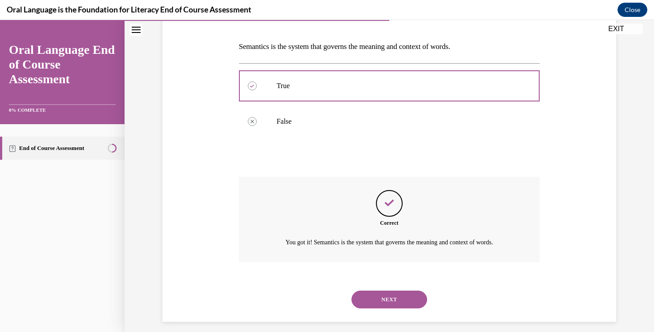
scroll to position [138, 0]
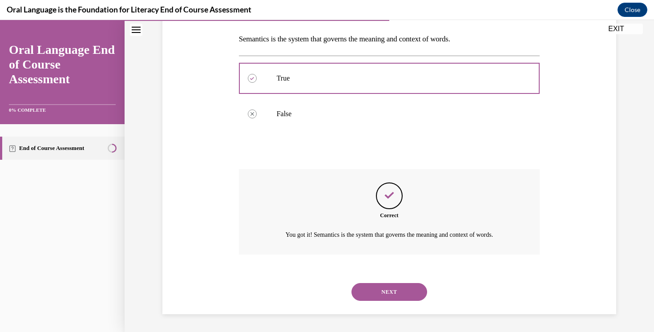
click at [395, 293] on button "NEXT" at bounding box center [390, 292] width 76 height 18
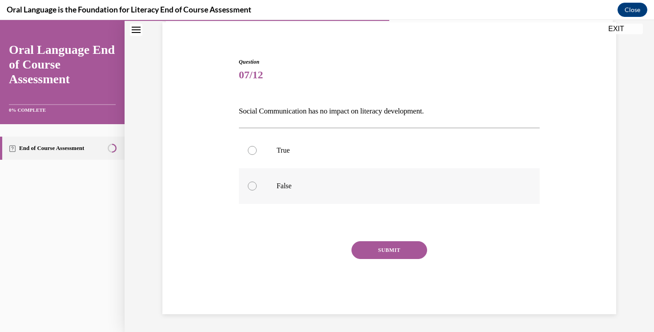
click at [297, 188] on p "False" at bounding box center [397, 186] width 241 height 9
click at [257, 188] on input "False" at bounding box center [252, 186] width 9 height 9
radio input "true"
click at [415, 250] on button "SUBMIT" at bounding box center [390, 250] width 76 height 18
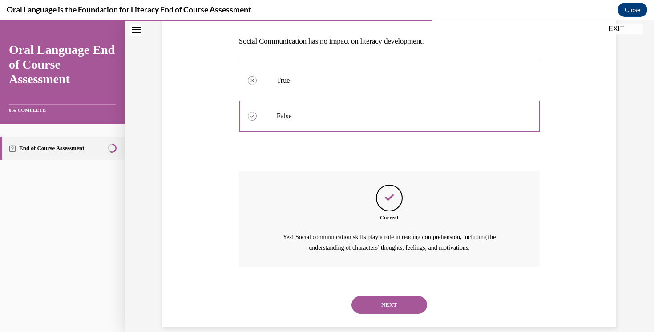
scroll to position [148, 0]
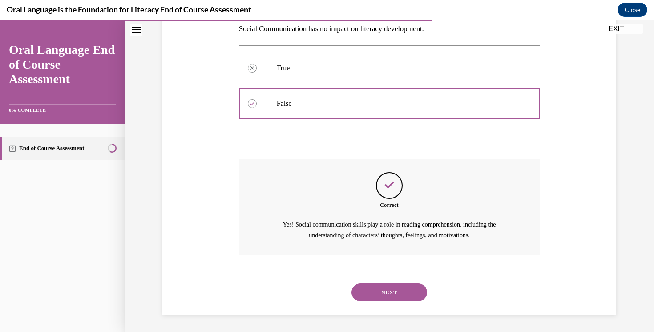
click at [394, 295] on button "NEXT" at bounding box center [390, 293] width 76 height 18
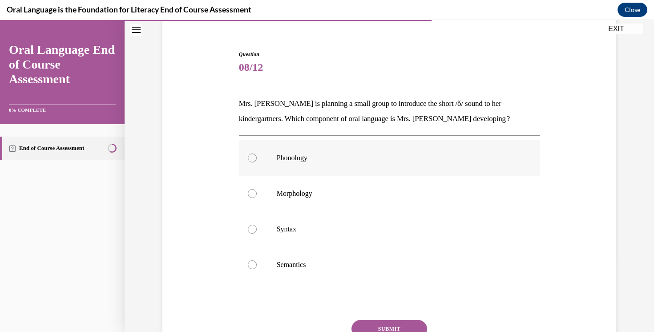
scroll to position [81, 0]
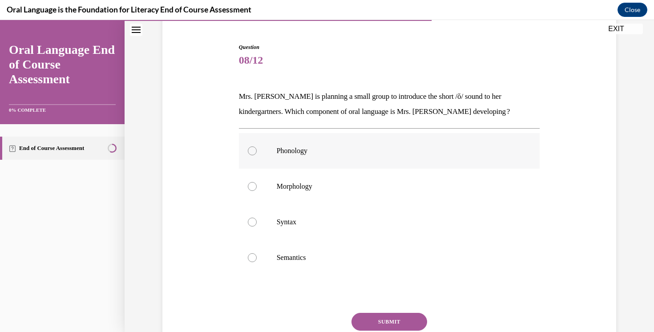
click at [349, 151] on p "Phonology" at bounding box center [397, 150] width 241 height 9
click at [257, 151] on input "Phonology" at bounding box center [252, 150] width 9 height 9
radio input "true"
click at [403, 323] on button "SUBMIT" at bounding box center [390, 322] width 76 height 18
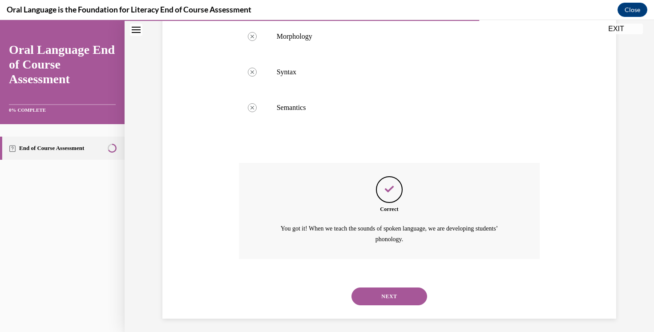
scroll to position [235, 0]
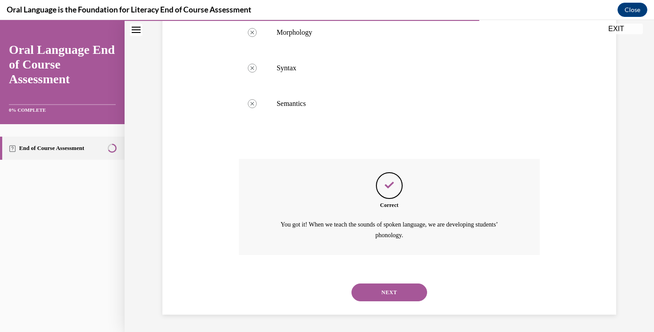
click at [400, 292] on button "NEXT" at bounding box center [390, 293] width 76 height 18
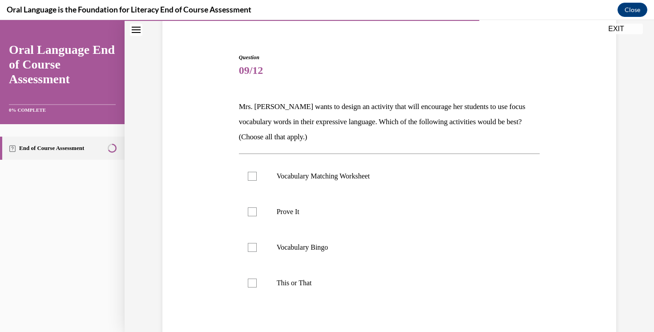
scroll to position [96, 0]
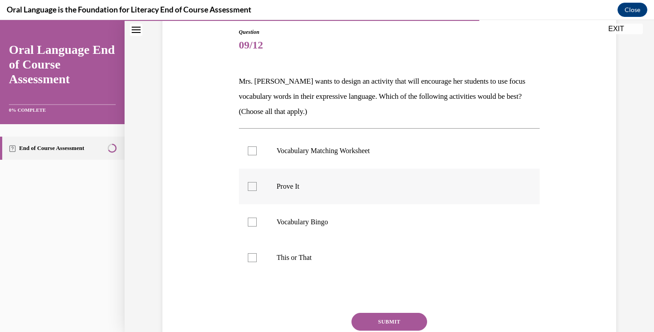
click at [381, 180] on label "Prove It" at bounding box center [389, 187] width 301 height 36
click at [257, 182] on input "Prove It" at bounding box center [252, 186] width 9 height 9
checkbox input "true"
click at [357, 270] on label "This or That" at bounding box center [389, 258] width 301 height 36
click at [257, 262] on input "This or That" at bounding box center [252, 257] width 9 height 9
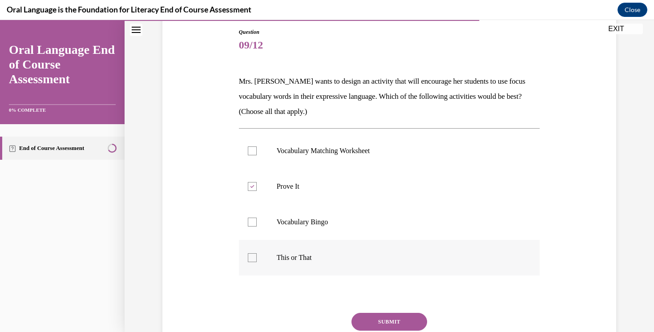
checkbox input "true"
click at [388, 317] on button "SUBMIT" at bounding box center [390, 322] width 76 height 18
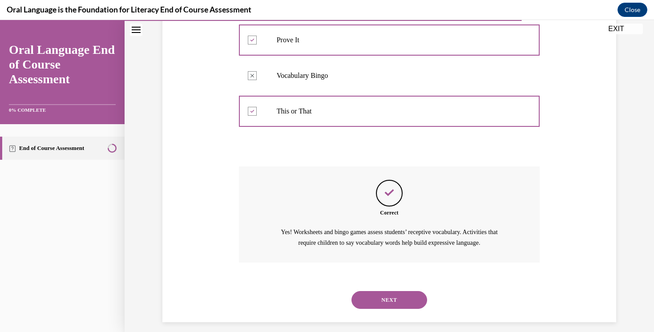
scroll to position [250, 0]
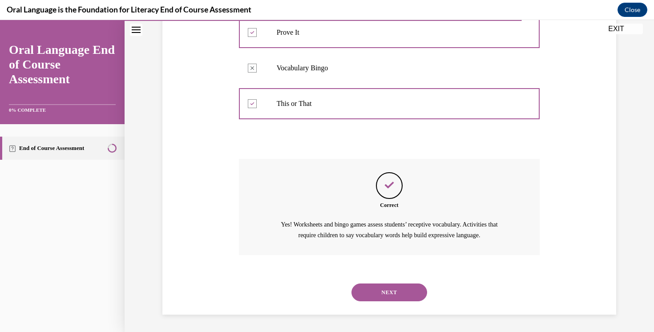
click at [389, 297] on button "NEXT" at bounding box center [390, 293] width 76 height 18
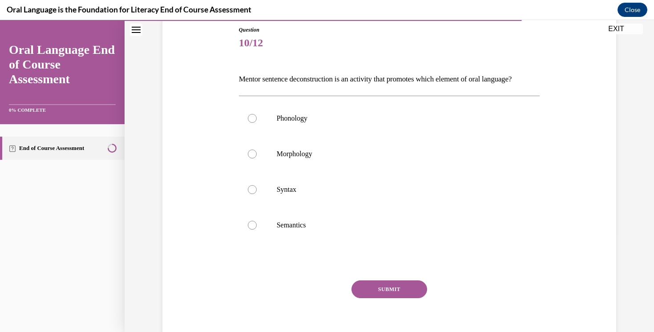
scroll to position [100, 0]
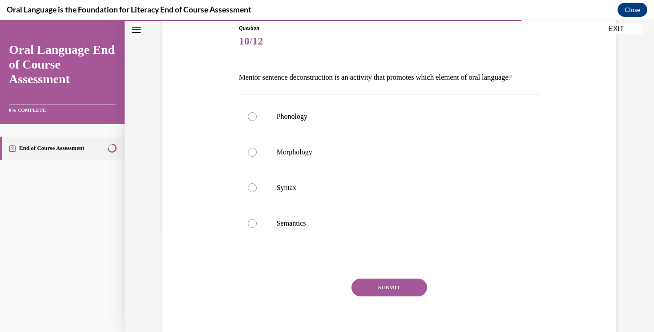
click at [375, 192] on p "Syntax" at bounding box center [397, 187] width 241 height 9
click at [257, 192] on input "Syntax" at bounding box center [252, 187] width 9 height 9
radio input "true"
click at [405, 296] on button "SUBMIT" at bounding box center [390, 288] width 76 height 18
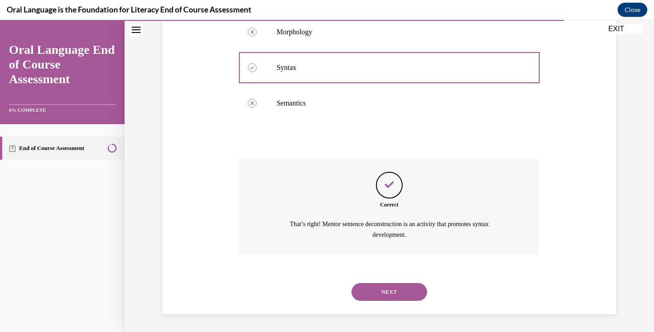
scroll to position [235, 0]
click at [394, 293] on button "NEXT" at bounding box center [390, 292] width 76 height 18
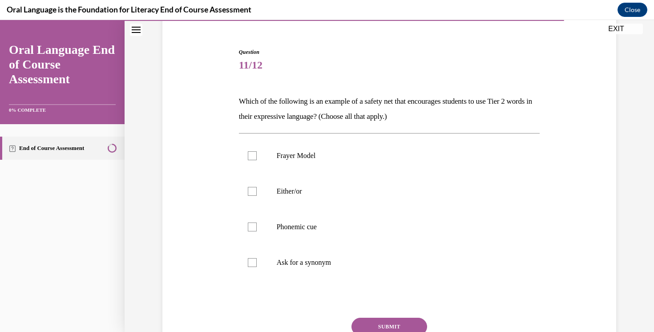
scroll to position [78, 0]
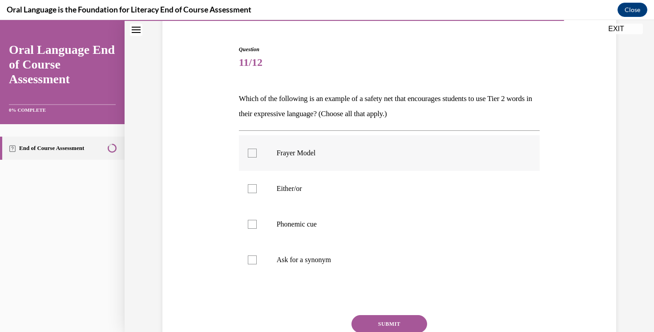
click at [349, 143] on label "Frayer Model" at bounding box center [389, 153] width 301 height 36
click at [257, 149] on input "Frayer Model" at bounding box center [252, 153] width 9 height 9
checkbox input "true"
click at [340, 184] on p "Either/or" at bounding box center [397, 188] width 241 height 9
click at [257, 184] on input "Either/or" at bounding box center [252, 188] width 9 height 9
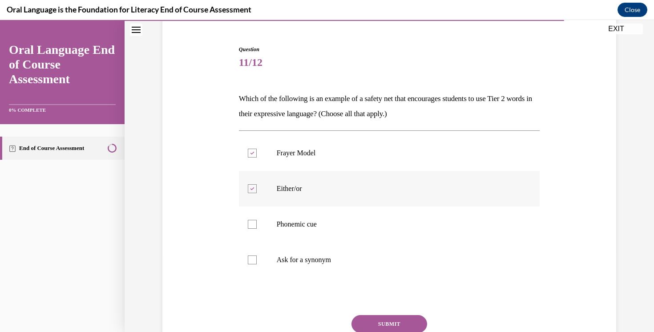
click at [347, 177] on label "Either/or" at bounding box center [389, 189] width 301 height 36
click at [257, 184] on input "Either/or" at bounding box center [252, 188] width 9 height 9
checkbox input "false"
click at [341, 217] on label "Phonemic cue" at bounding box center [389, 225] width 301 height 36
click at [257, 220] on input "Phonemic cue" at bounding box center [252, 224] width 9 height 9
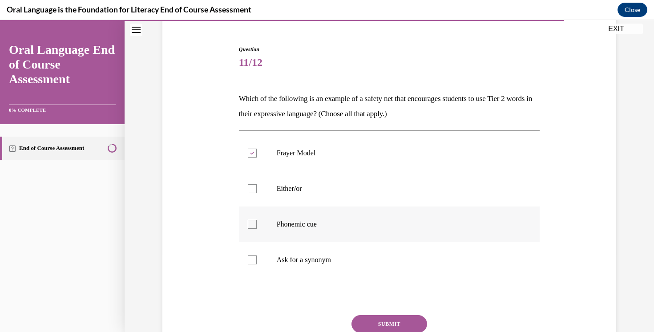
checkbox input "true"
click at [386, 321] on button "SUBMIT" at bounding box center [390, 324] width 76 height 18
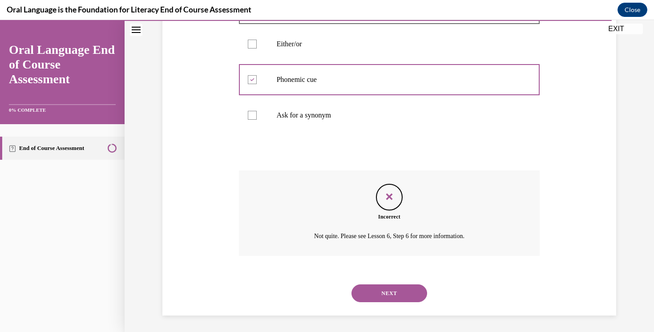
scroll to position [224, 0]
click at [393, 300] on button "NEXT" at bounding box center [390, 292] width 76 height 18
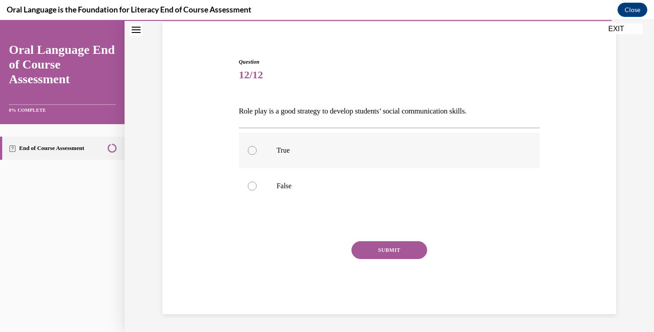
click at [345, 163] on label "True" at bounding box center [389, 151] width 301 height 36
click at [257, 155] on input "True" at bounding box center [252, 150] width 9 height 9
radio input "true"
click at [380, 249] on button "SUBMIT" at bounding box center [390, 250] width 76 height 18
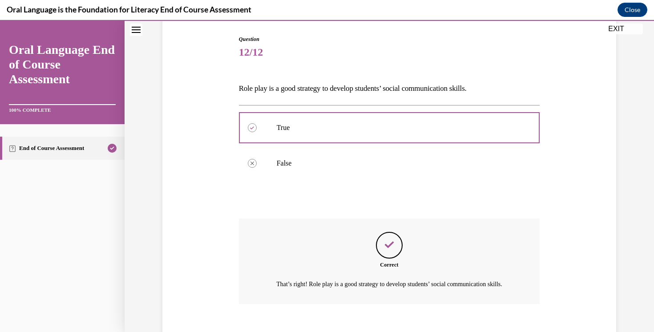
scroll to position [148, 0]
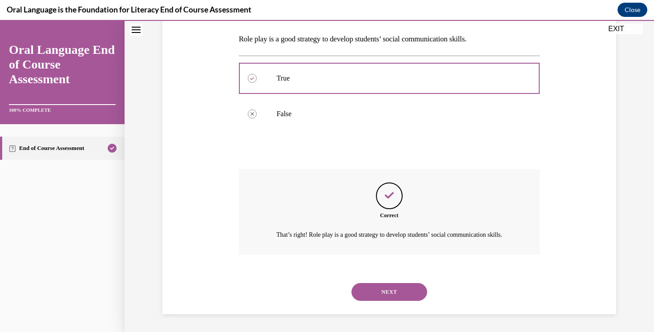
click at [397, 287] on button "NEXT" at bounding box center [390, 292] width 76 height 18
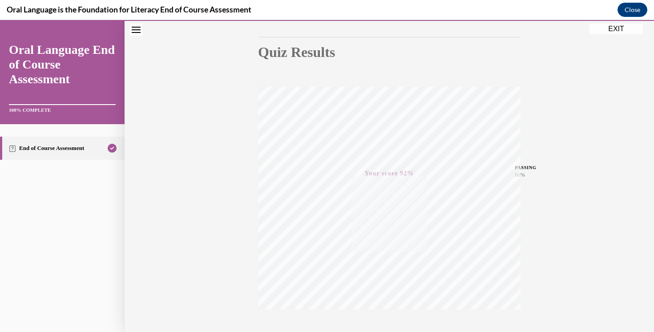
scroll to position [144, 0]
click at [625, 31] on button "EXIT" at bounding box center [616, 29] width 53 height 11
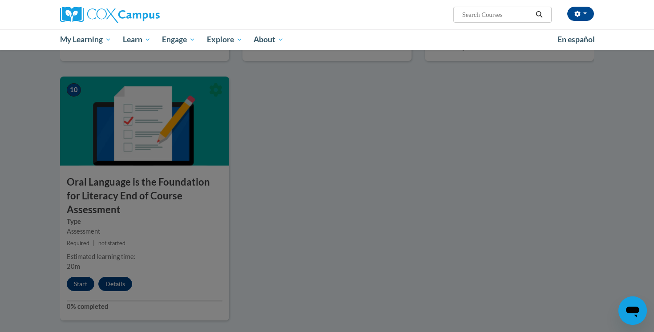
click at [446, 186] on div at bounding box center [327, 166] width 654 height 332
click at [202, 87] on div at bounding box center [327, 166] width 654 height 332
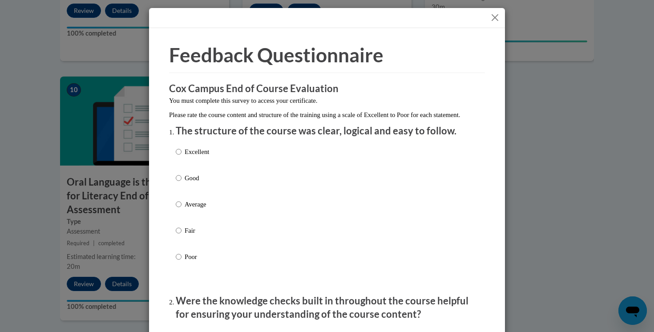
click at [182, 162] on label "Excellent" at bounding box center [192, 159] width 33 height 24
click at [182, 157] on input "Excellent" at bounding box center [179, 152] width 6 height 10
radio input "true"
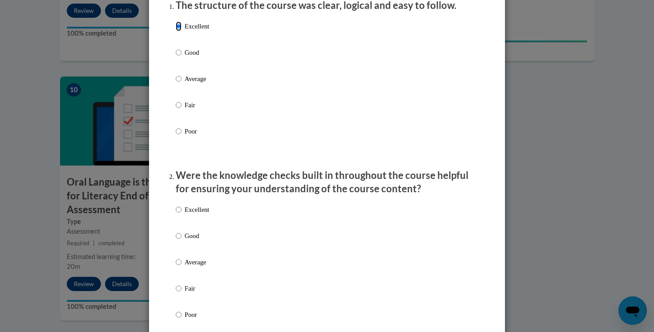
scroll to position [144, 0]
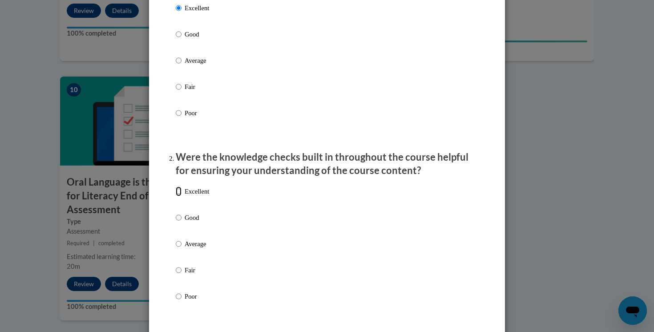
click at [180, 196] on input "Excellent" at bounding box center [179, 192] width 6 height 10
radio input "true"
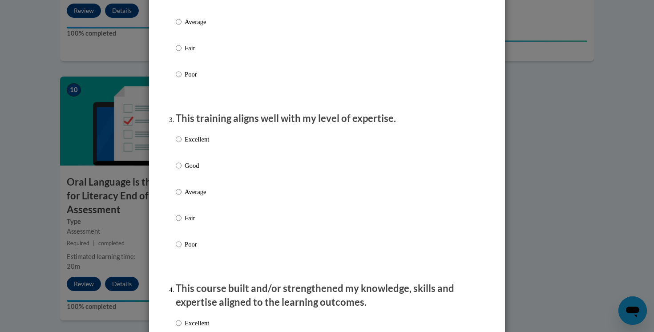
scroll to position [376, 0]
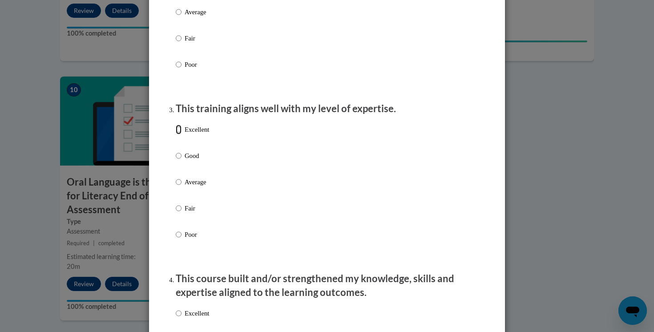
click at [179, 134] on input "Excellent" at bounding box center [179, 130] width 6 height 10
radio input "true"
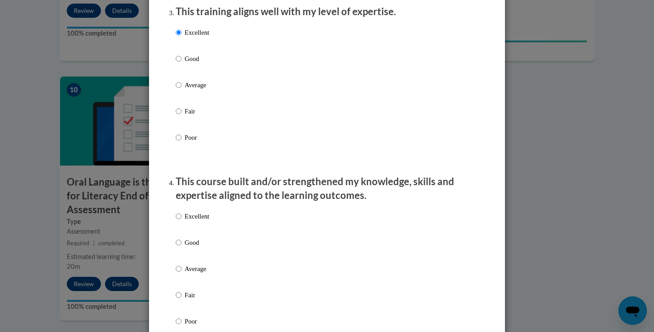
click at [182, 226] on label "Excellent" at bounding box center [192, 223] width 33 height 24
click at [182, 221] on input "Excellent" at bounding box center [179, 216] width 6 height 10
radio input "true"
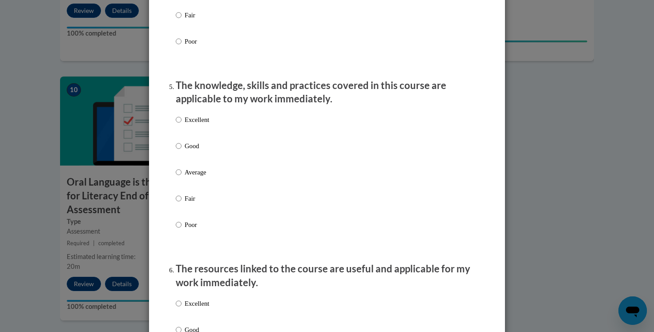
scroll to position [754, 0]
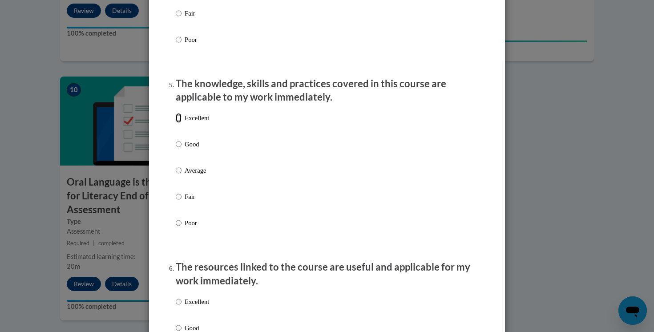
click at [180, 123] on input "Excellent" at bounding box center [179, 118] width 6 height 10
radio input "true"
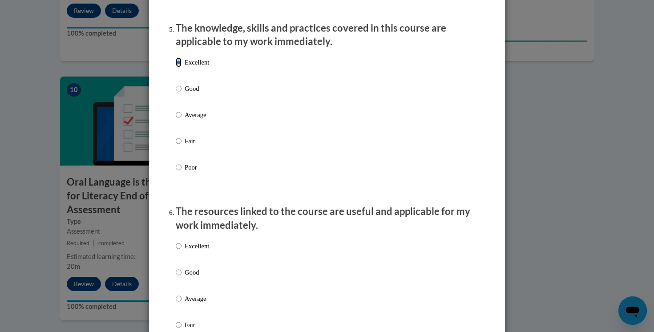
scroll to position [823, 0]
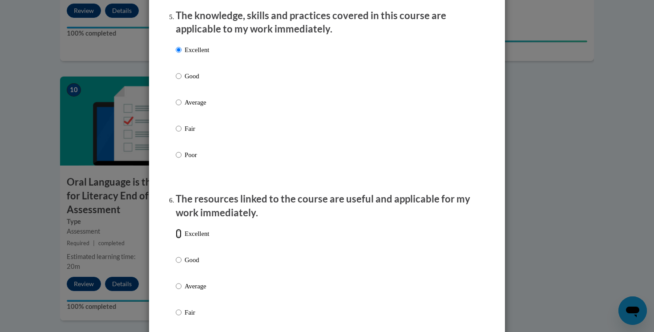
click at [179, 239] on input "Excellent" at bounding box center [179, 234] width 6 height 10
radio input "true"
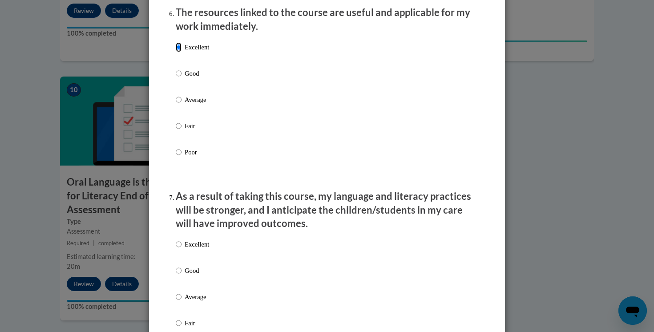
scroll to position [1015, 0]
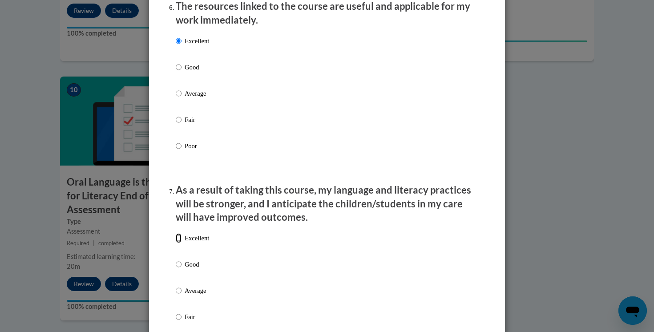
click at [178, 243] on input "Excellent" at bounding box center [179, 238] width 6 height 10
radio input "true"
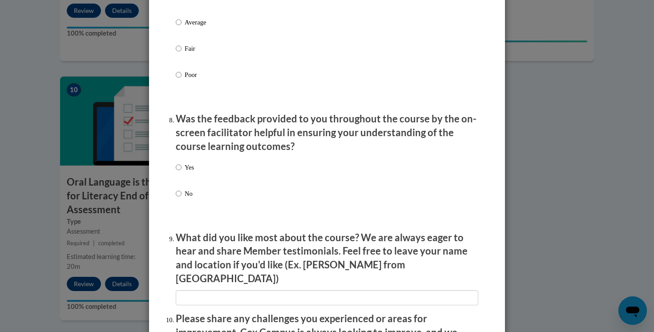
scroll to position [1287, 0]
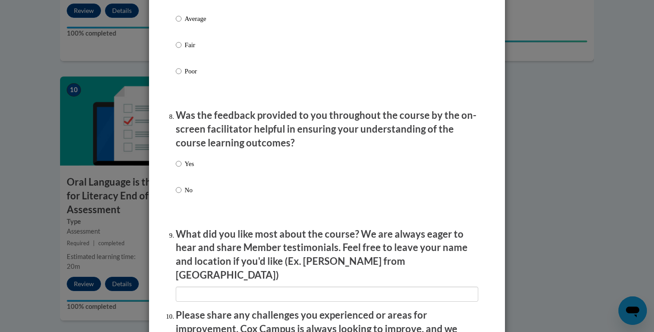
click at [180, 166] on div "Yes No" at bounding box center [185, 183] width 18 height 59
click at [178, 195] on input "No" at bounding box center [179, 190] width 6 height 10
radio input "true"
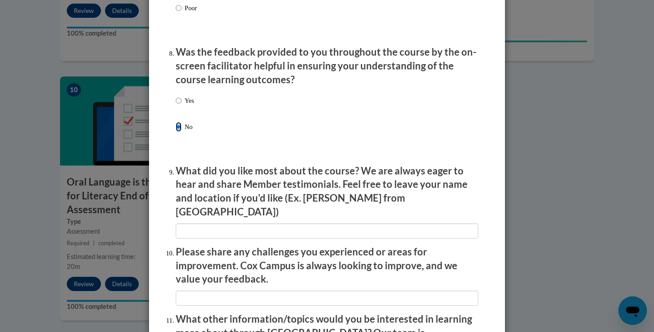
scroll to position [1351, 0]
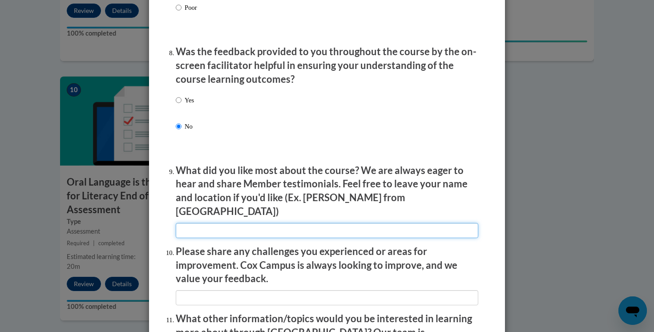
click at [263, 231] on input "textbox" at bounding box center [327, 230] width 303 height 15
type input "na"
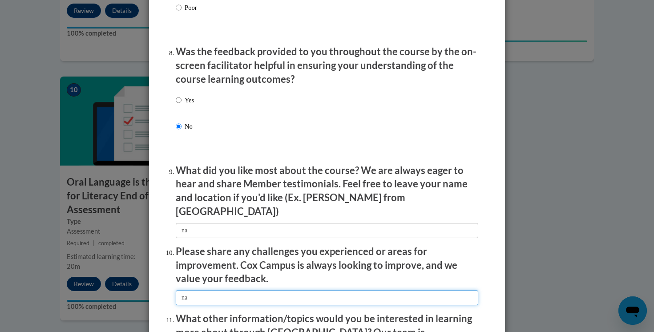
type input "na"
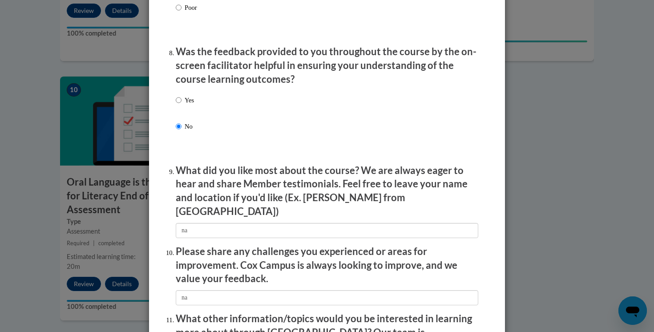
scroll to position [1520, 0]
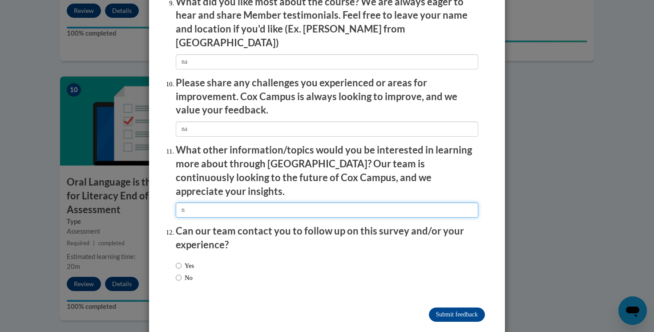
click at [241, 203] on input "textbox" at bounding box center [327, 210] width 303 height 15
type input "na"
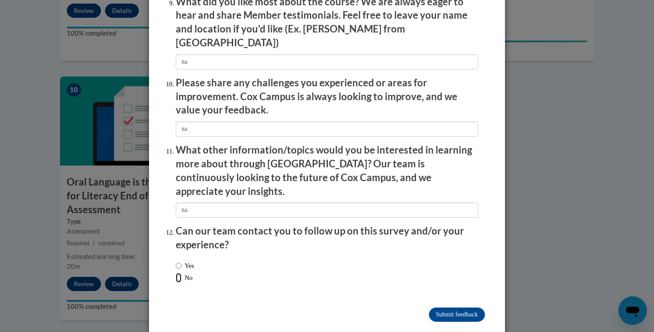
click at [178, 273] on input "No" at bounding box center [179, 278] width 6 height 10
radio input "true"
click at [464, 308] on input "Submit feedback" at bounding box center [457, 315] width 56 height 14
